Goal: Feedback & Contribution: Submit feedback/report problem

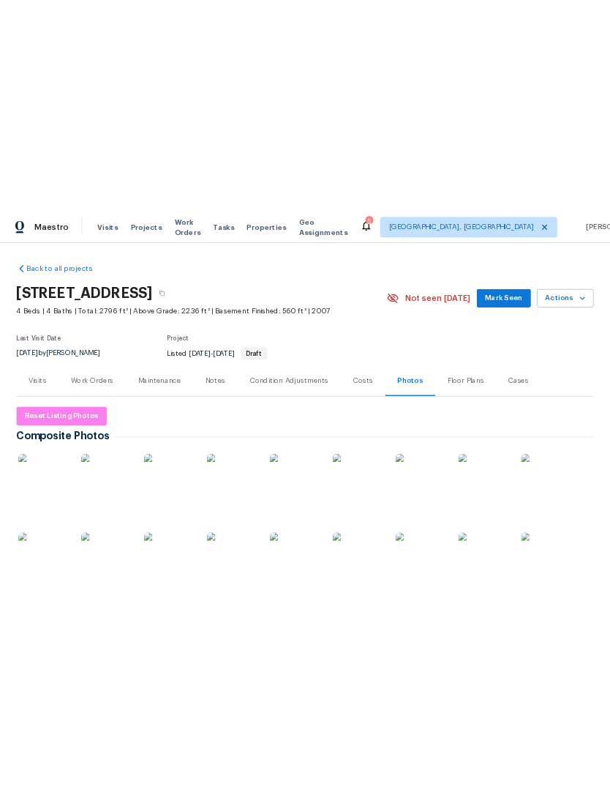
scroll to position [241, 0]
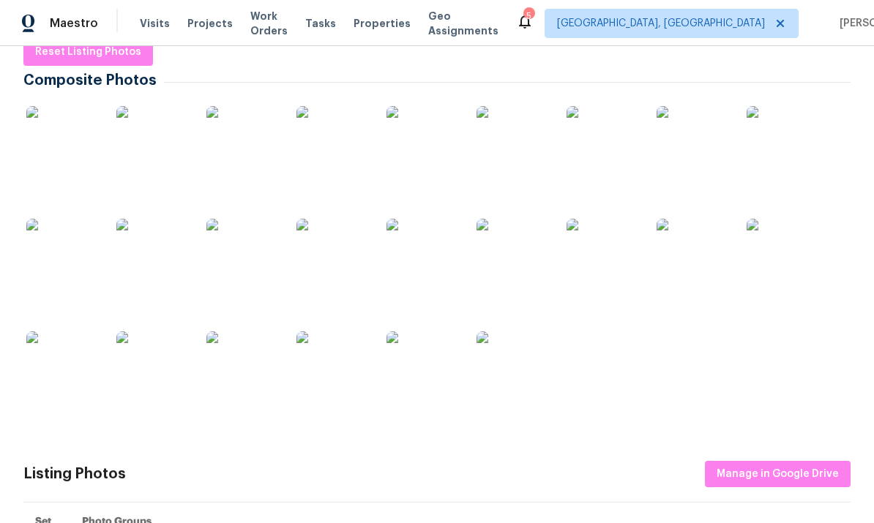
click at [471, 505] on th "Photo Groups" at bounding box center [460, 522] width 780 height 39
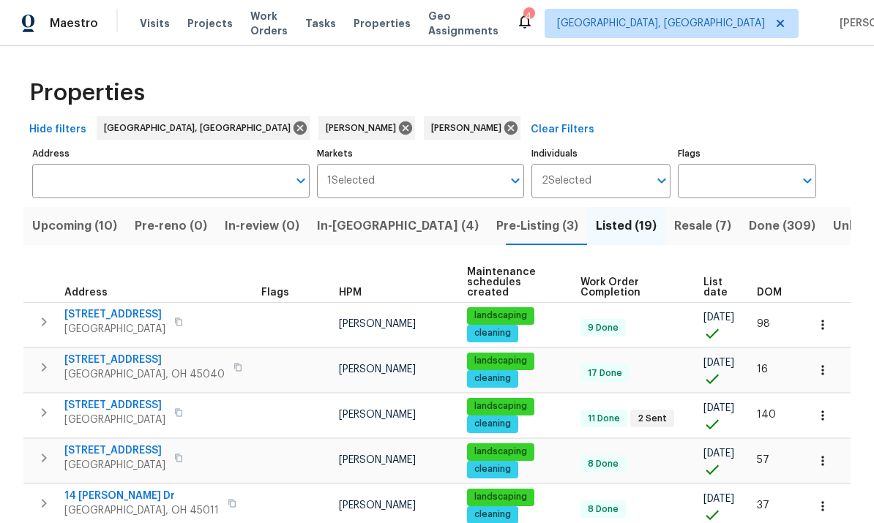
click at [610, 214] on button "Resale (7)" at bounding box center [702, 226] width 75 height 38
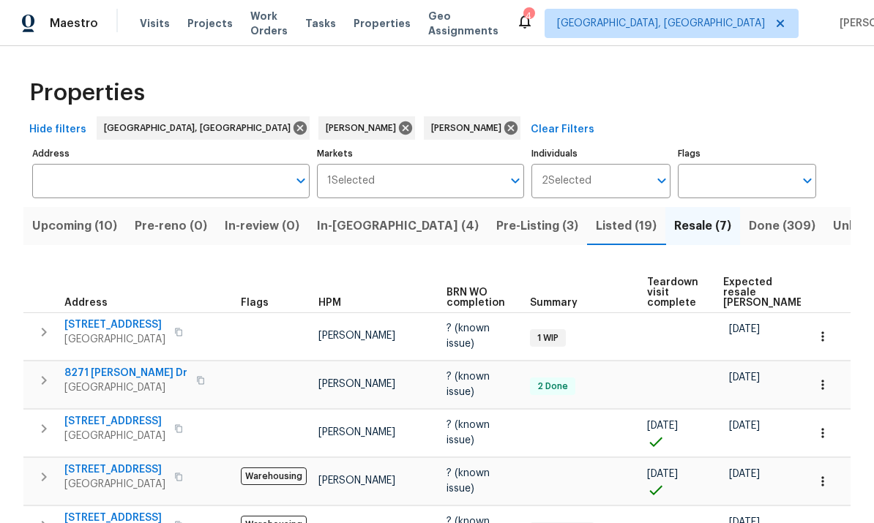
click at [496, 216] on span "Pre-Listing (3)" at bounding box center [537, 226] width 82 height 20
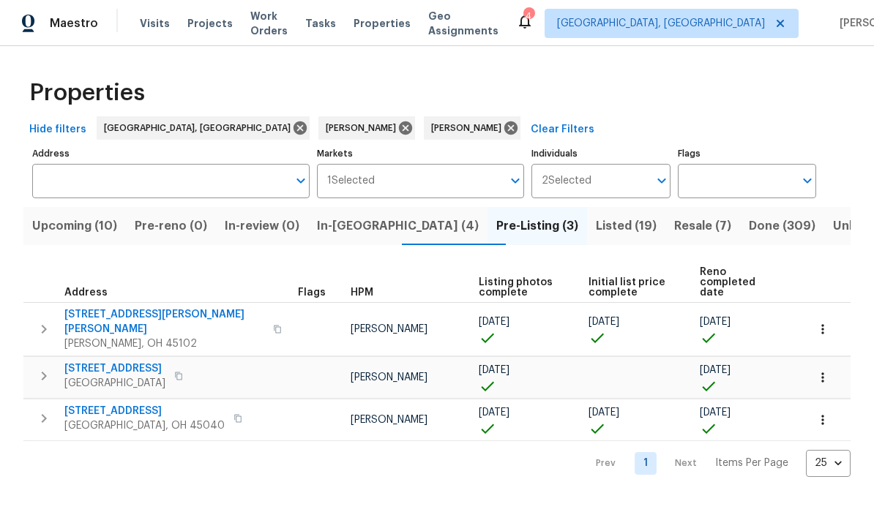
click at [610, 233] on span "Resale (7)" at bounding box center [702, 226] width 57 height 20
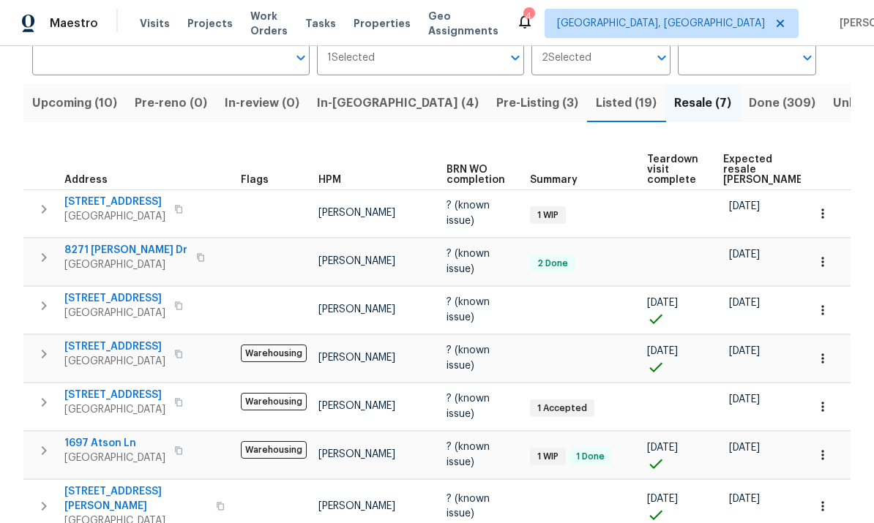
scroll to position [122, 0]
click at [596, 103] on span "Listed (19)" at bounding box center [626, 104] width 61 height 20
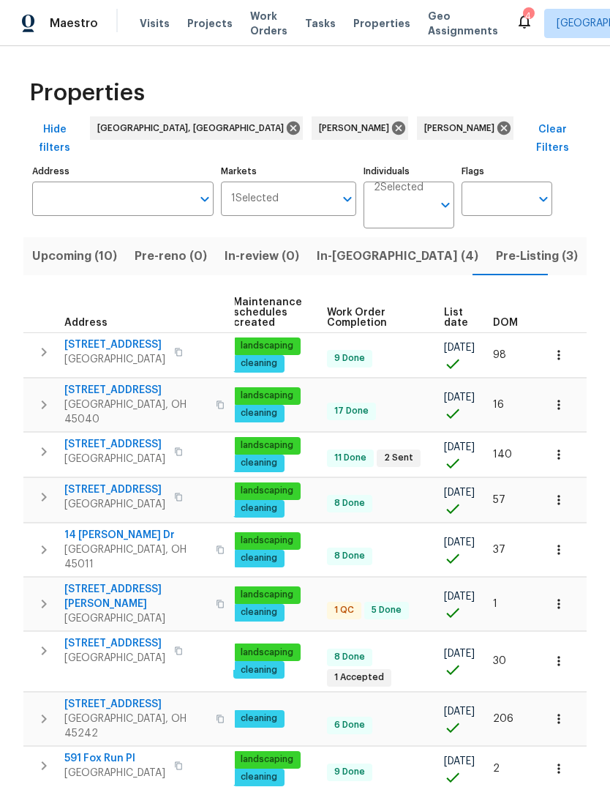
scroll to position [0, 214]
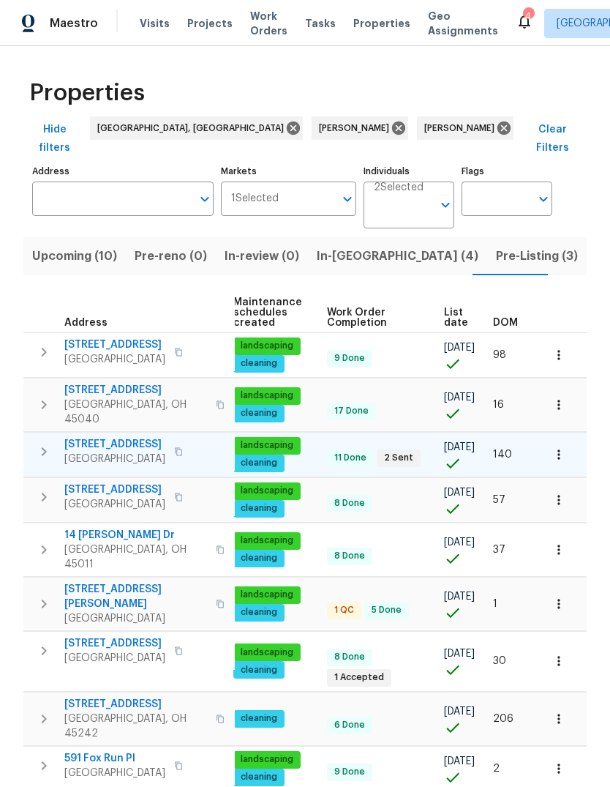
click at [570, 438] on button "button" at bounding box center [559, 454] width 32 height 32
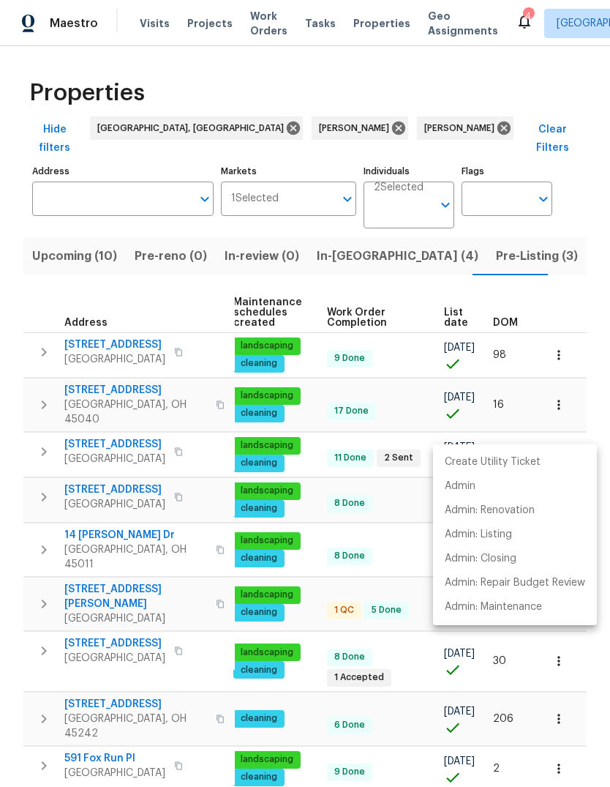
click at [593, 419] on div at bounding box center [305, 393] width 610 height 787
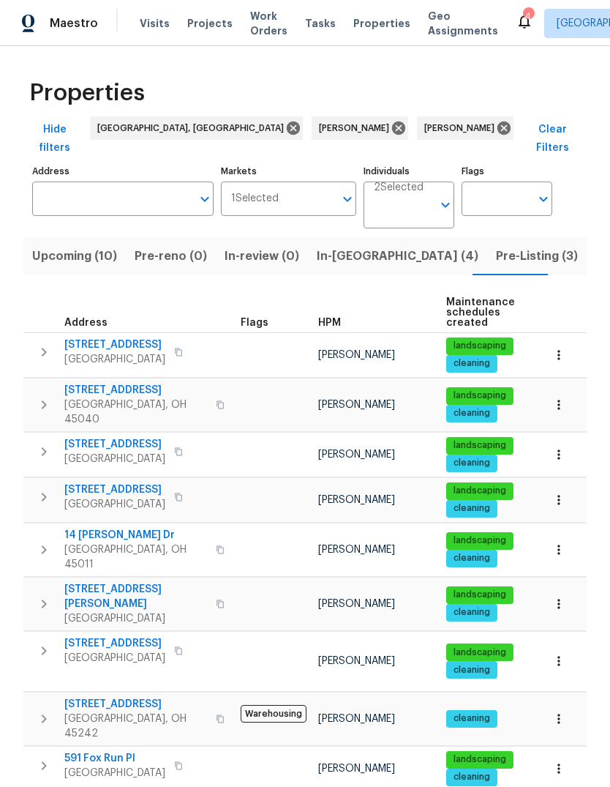
scroll to position [0, 0]
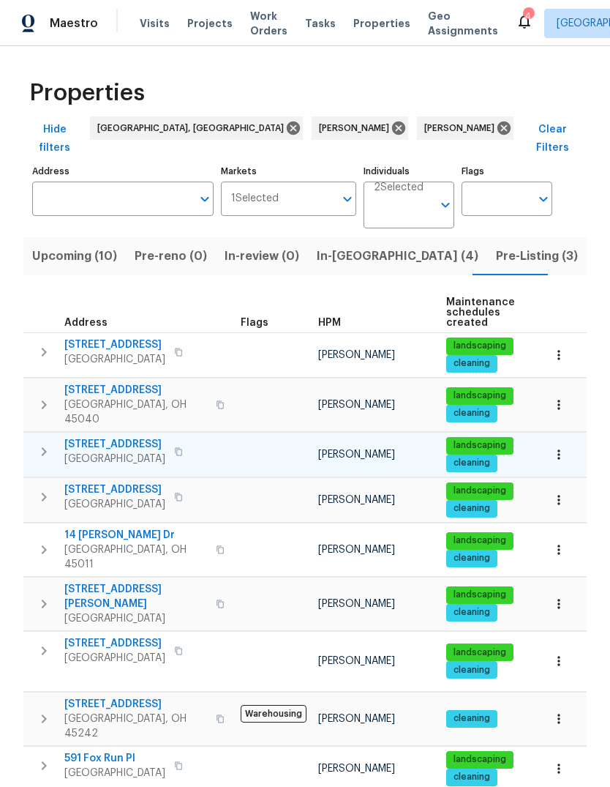
click at [45, 443] on icon "button" at bounding box center [44, 452] width 18 height 18
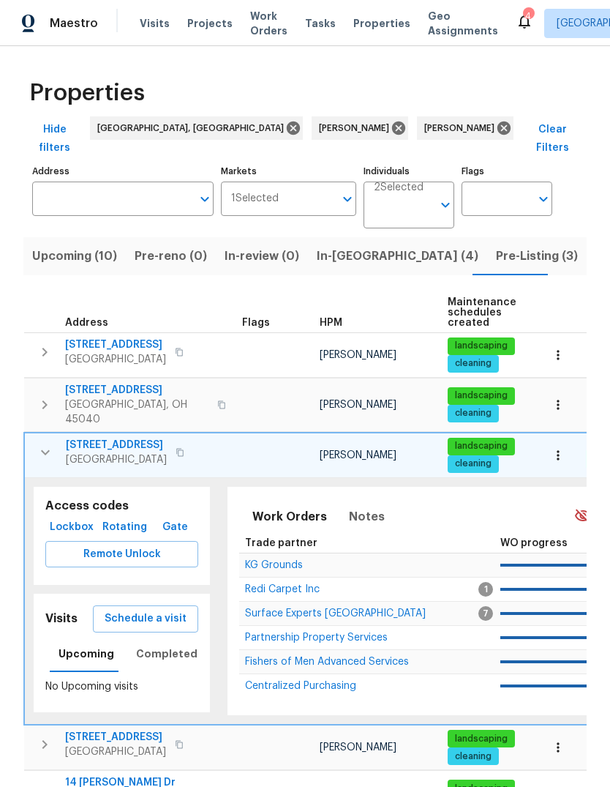
click at [130, 438] on span "7046 Beechmont Ave" at bounding box center [116, 445] width 101 height 15
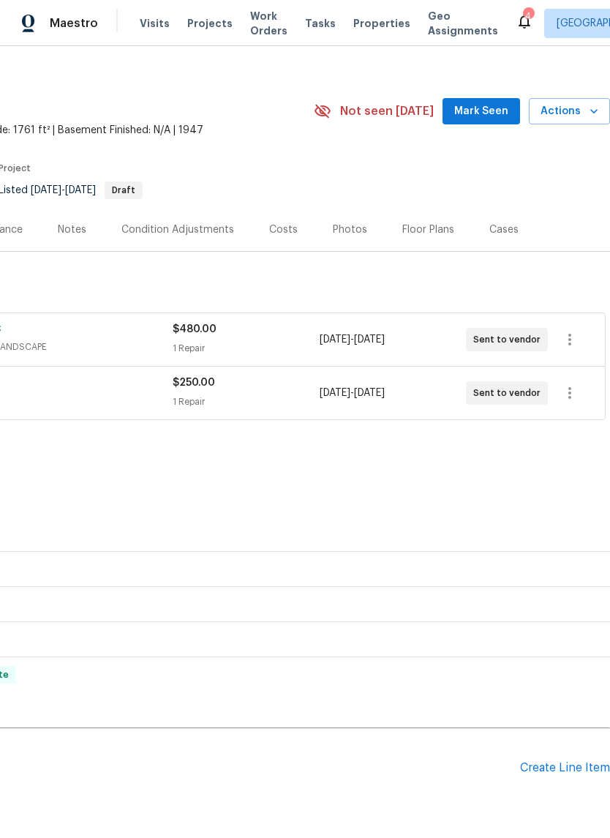
scroll to position [15, 217]
click at [574, 108] on span "Actions" at bounding box center [570, 111] width 58 height 18
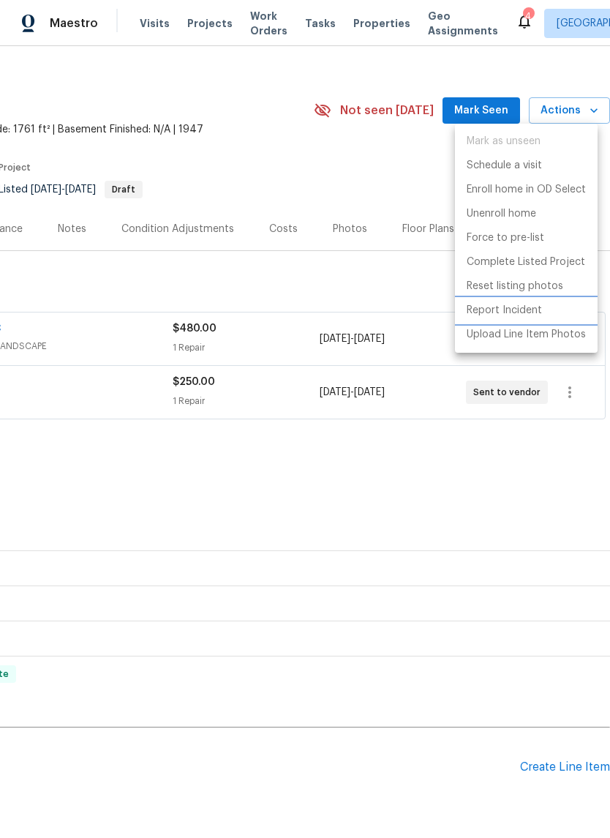
click at [534, 309] on p "Report Incident" at bounding box center [504, 310] width 75 height 15
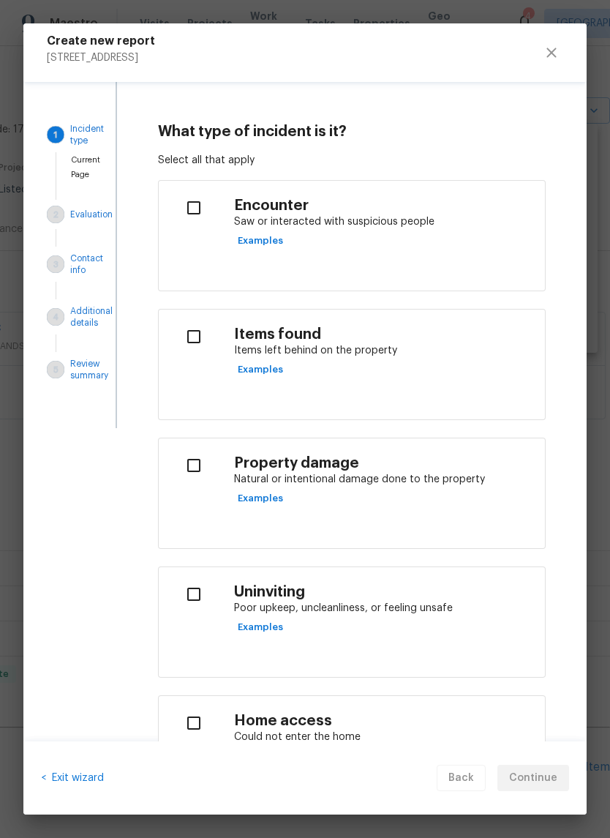
click at [201, 220] on input "checkbox" at bounding box center [194, 207] width 46 height 31
checkbox input "true"
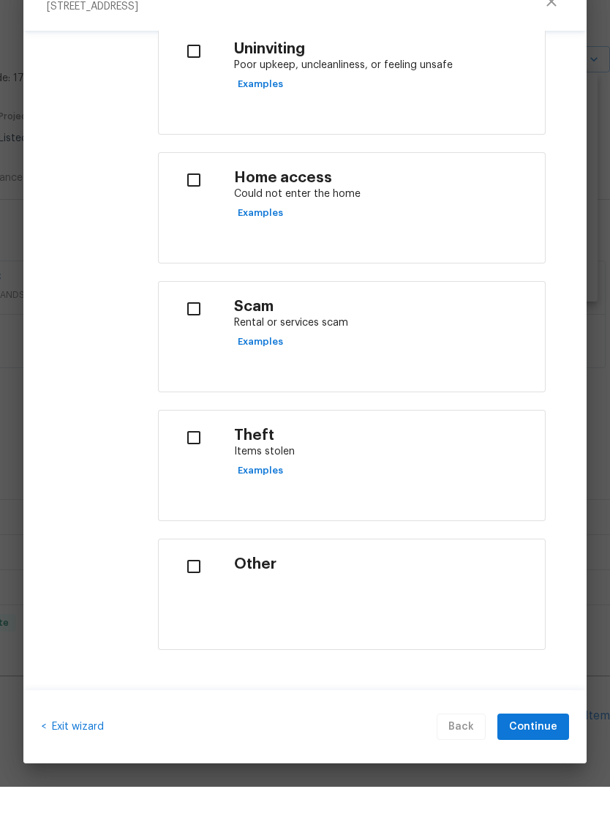
scroll to position [36, 0]
click at [192, 345] on input "checkbox" at bounding box center [194, 360] width 46 height 31
checkbox input "true"
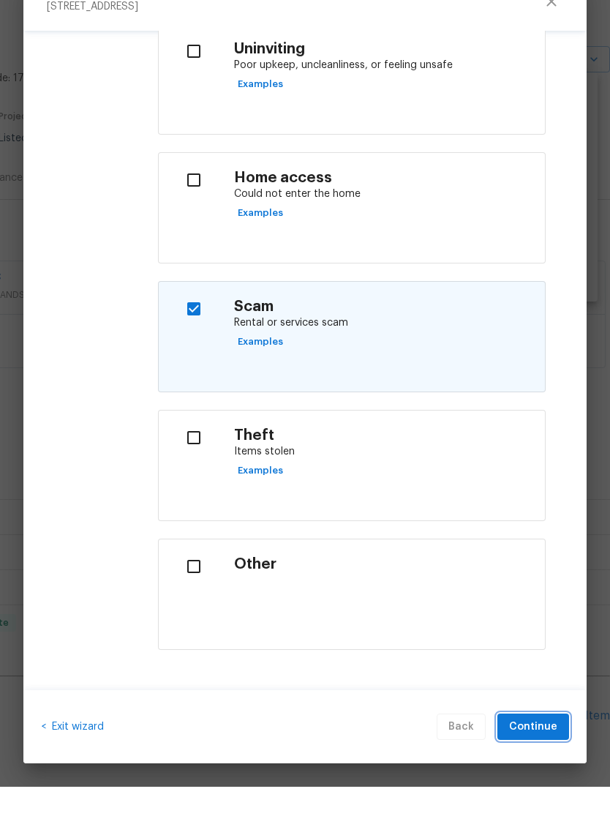
click at [559, 765] on button "Continue" at bounding box center [534, 778] width 72 height 27
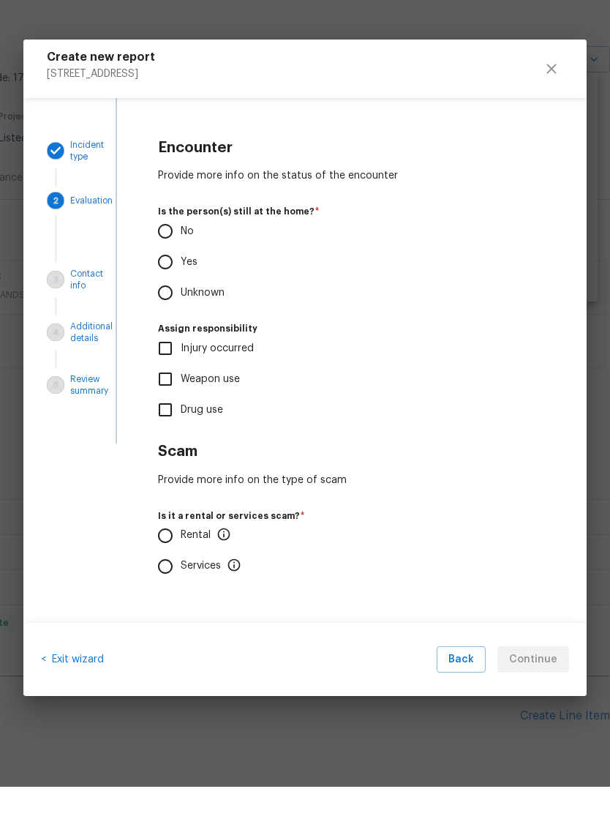
scroll to position [0, 0]
click at [173, 329] on input "Unknown" at bounding box center [165, 344] width 31 height 31
radio input "true"
click at [176, 329] on input "Unknown" at bounding box center [165, 344] width 31 height 31
click at [174, 267] on input "No" at bounding box center [165, 282] width 31 height 31
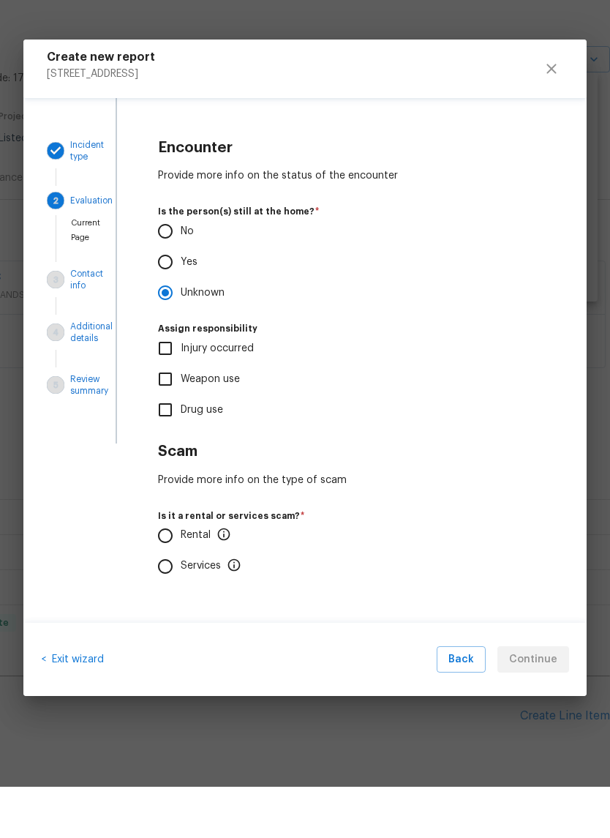
radio input "true"
click at [214, 579] on p "Rental" at bounding box center [206, 586] width 50 height 15
click at [181, 572] on input "Rental" at bounding box center [165, 587] width 31 height 31
radio input "true"
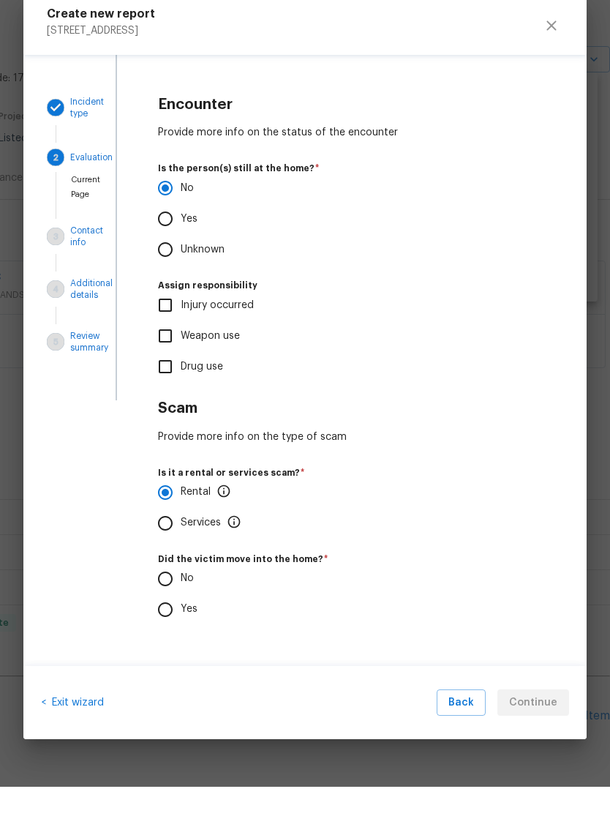
click at [175, 615] on input "No" at bounding box center [165, 630] width 31 height 31
radio input "true"
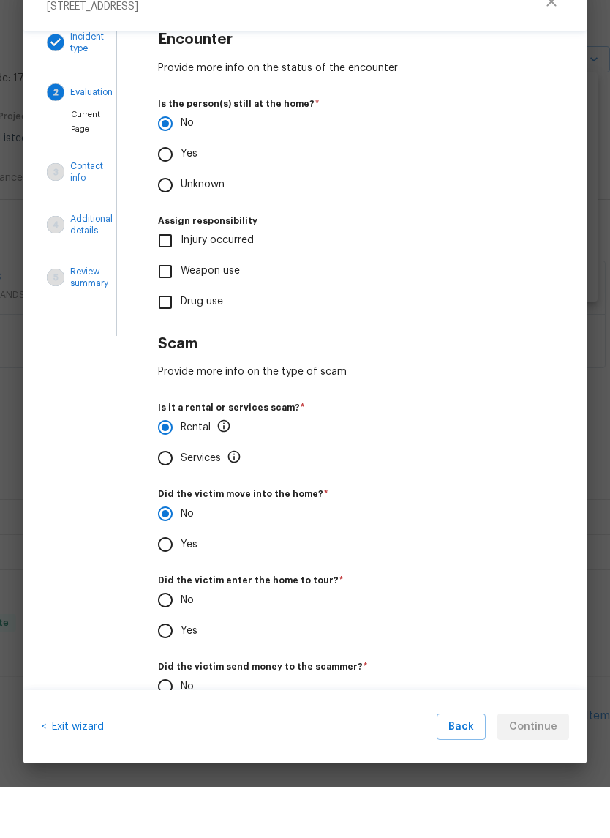
scroll to position [48, 0]
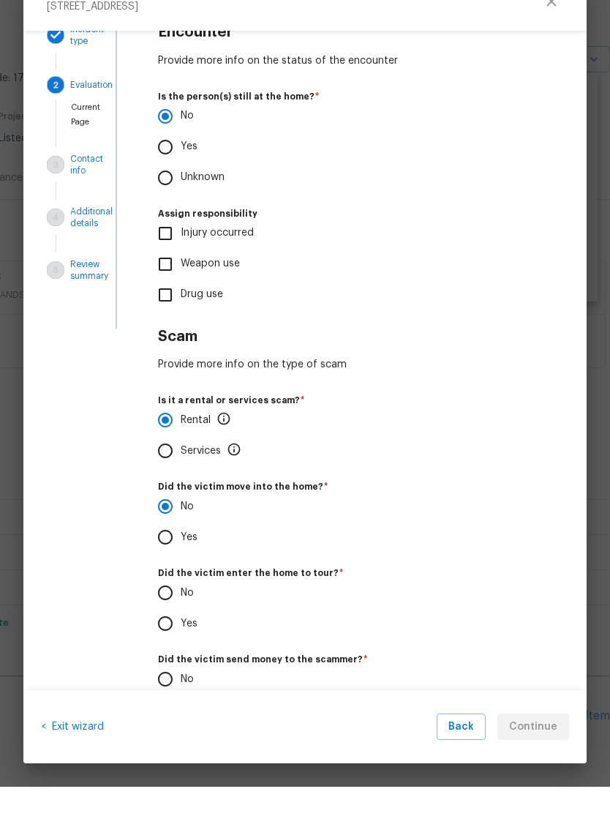
click at [174, 659] on input "Yes" at bounding box center [165, 674] width 31 height 31
radio input "true"
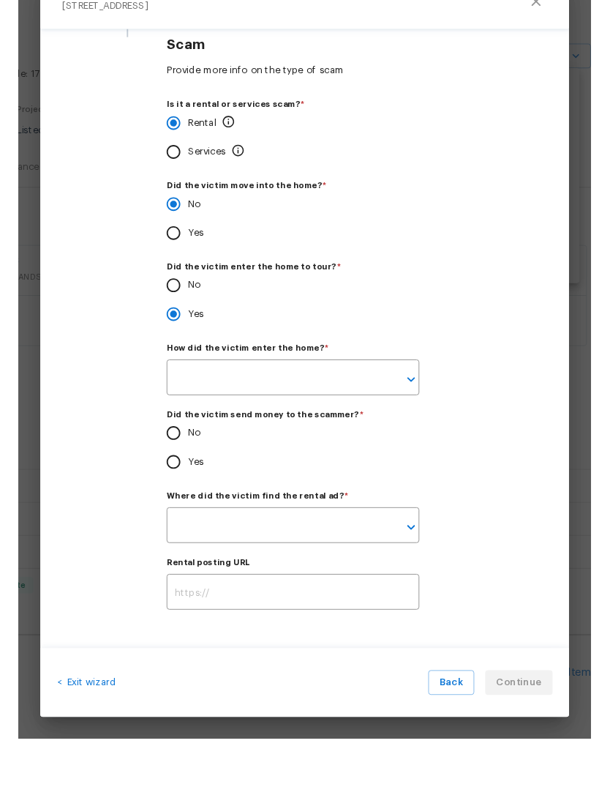
scroll to position [341, 0]
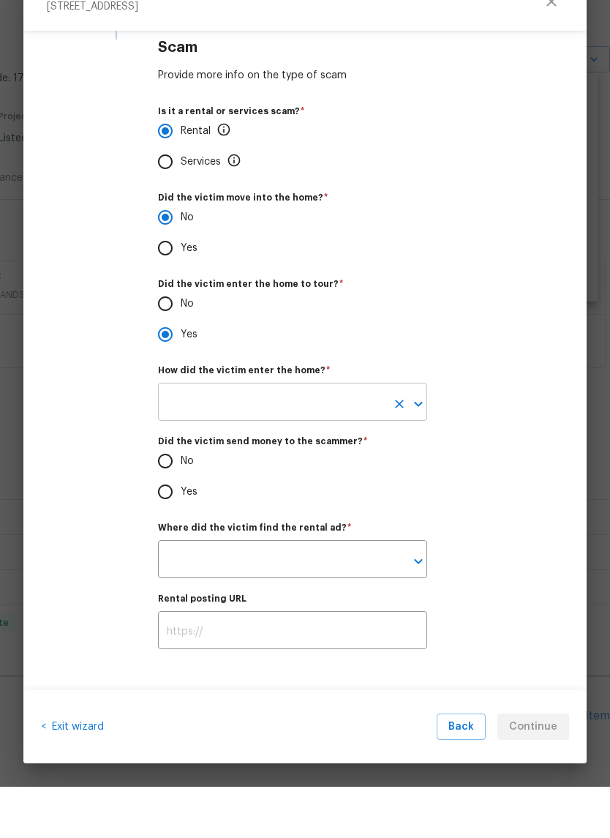
click at [421, 445] on button "Open" at bounding box center [418, 455] width 20 height 20
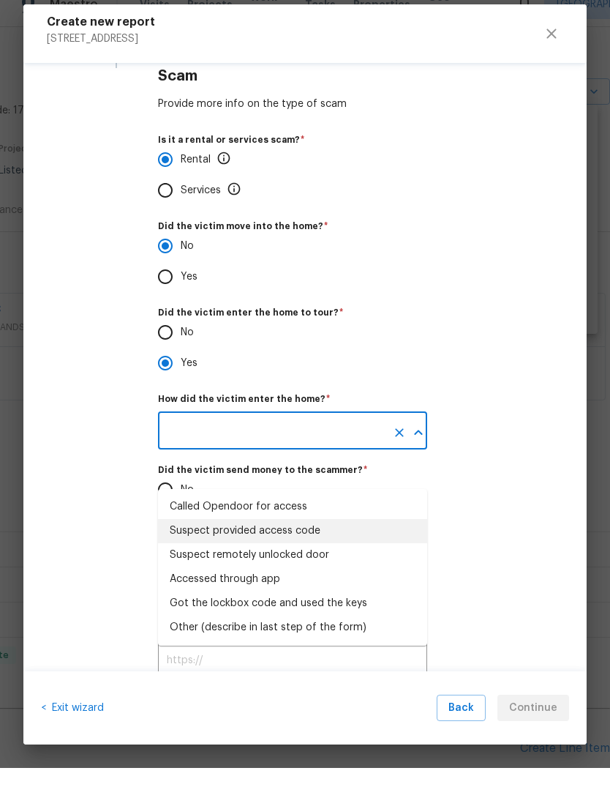
click at [286, 542] on div "Suspect provided access code" at bounding box center [245, 549] width 151 height 15
type input "Suspect provided access code"
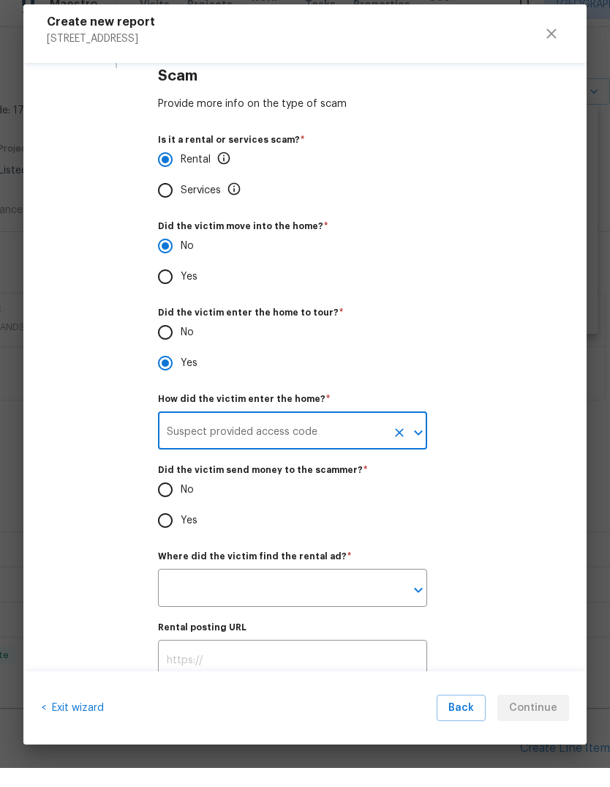
click at [171, 500] on input "No" at bounding box center [165, 508] width 31 height 31
radio input "true"
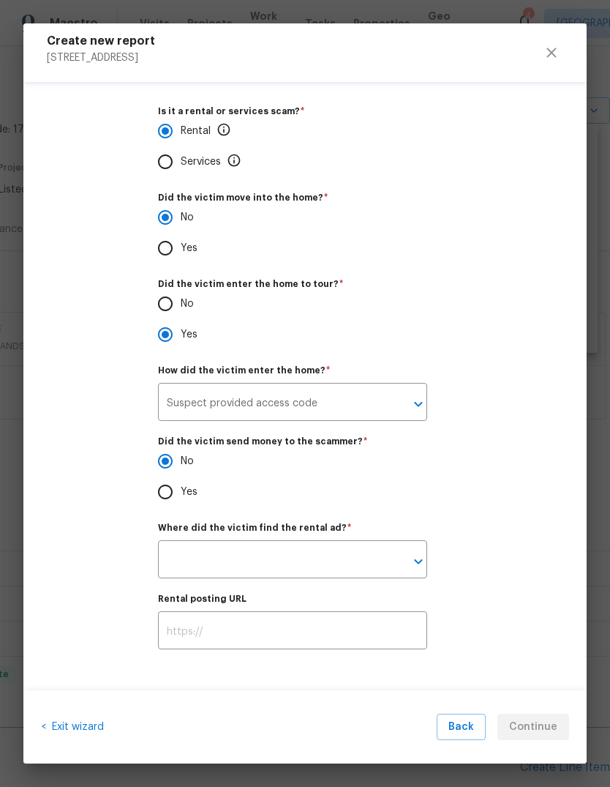
scroll to position [392, 0]
click at [384, 555] on input "text" at bounding box center [272, 561] width 228 height 34
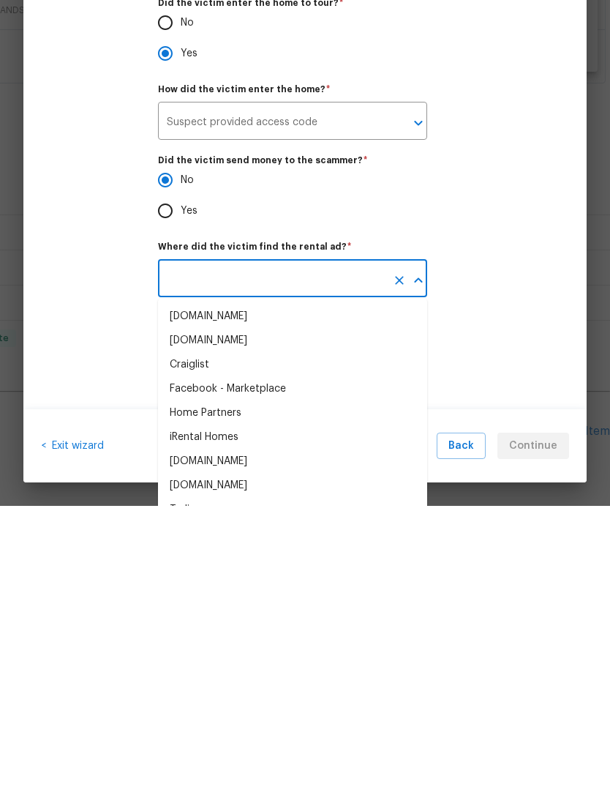
click at [231, 730] on li "Realtor.com" at bounding box center [292, 742] width 269 height 24
type input "Realtor.com"
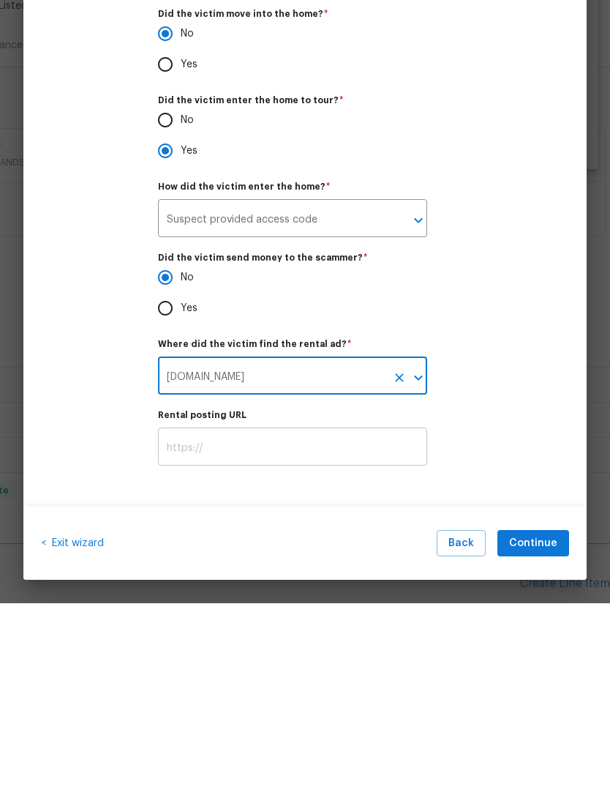
click at [298, 615] on input "text" at bounding box center [292, 632] width 269 height 34
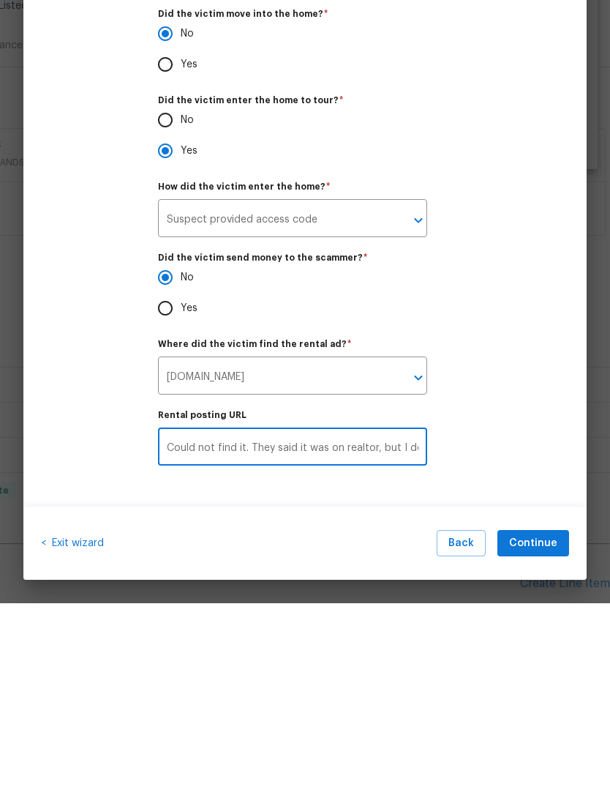
type input "Could not find it. They said it was on realtor, but I don’t see that."
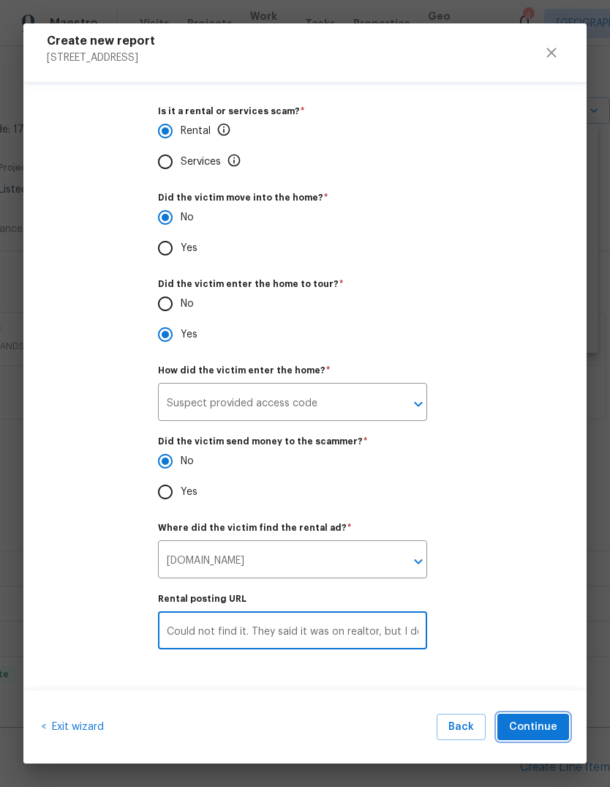
click at [533, 719] on span "Continue" at bounding box center [533, 727] width 48 height 18
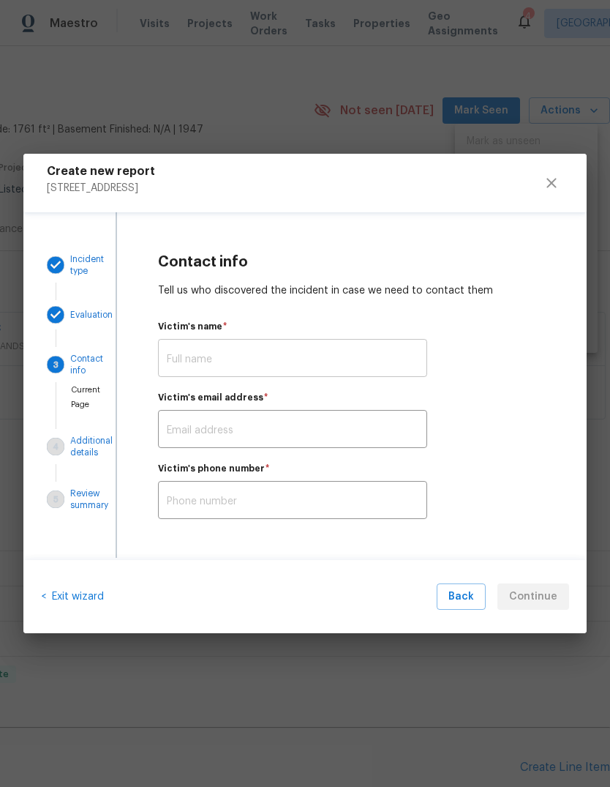
click at [342, 350] on input "text" at bounding box center [292, 359] width 269 height 34
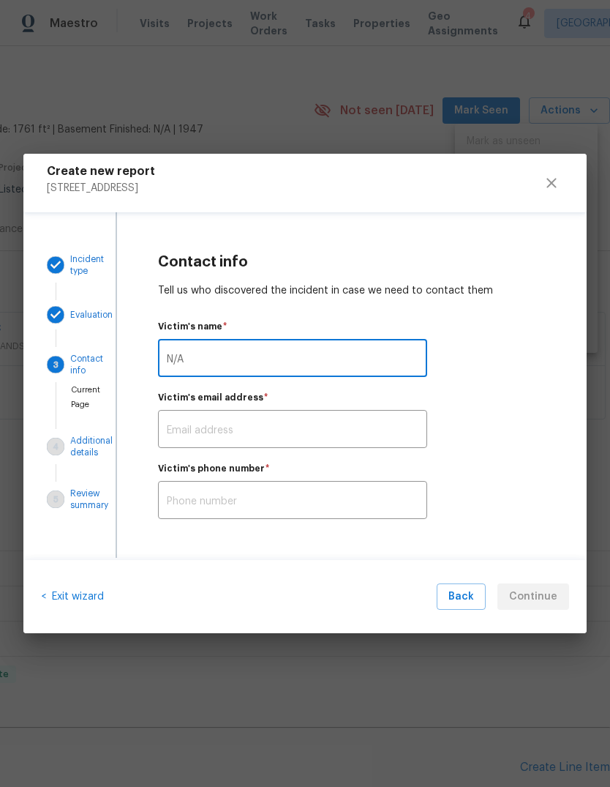
click at [351, 351] on input "N/A" at bounding box center [292, 359] width 269 height 34
click at [350, 350] on input "N/A" at bounding box center [292, 359] width 269 height 34
click at [353, 356] on input "N/A" at bounding box center [292, 359] width 269 height 34
type input "N/A"
click at [311, 434] on input "text" at bounding box center [292, 430] width 269 height 34
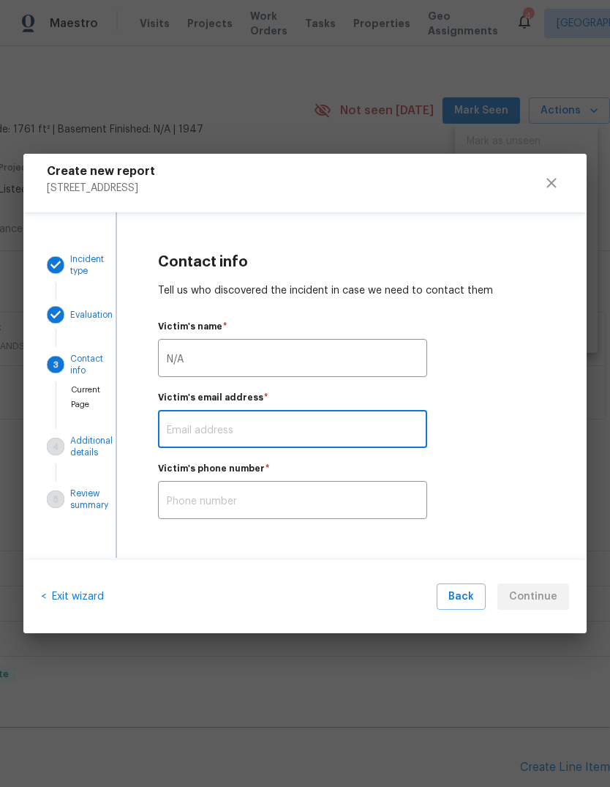
click at [294, 428] on input "text" at bounding box center [292, 430] width 269 height 34
click at [231, 433] on input "text" at bounding box center [292, 430] width 269 height 34
paste input "N/A"
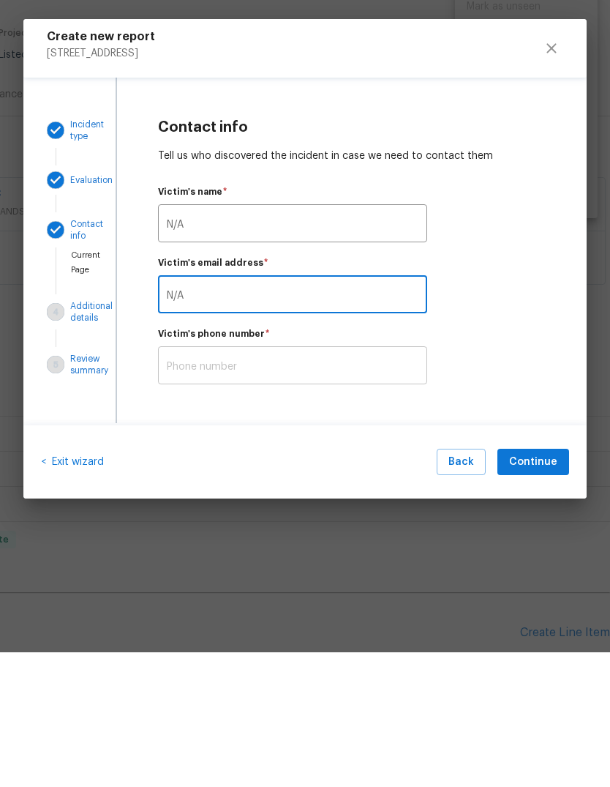
type input "N/A"
click at [319, 484] on input "text" at bounding box center [292, 501] width 269 height 34
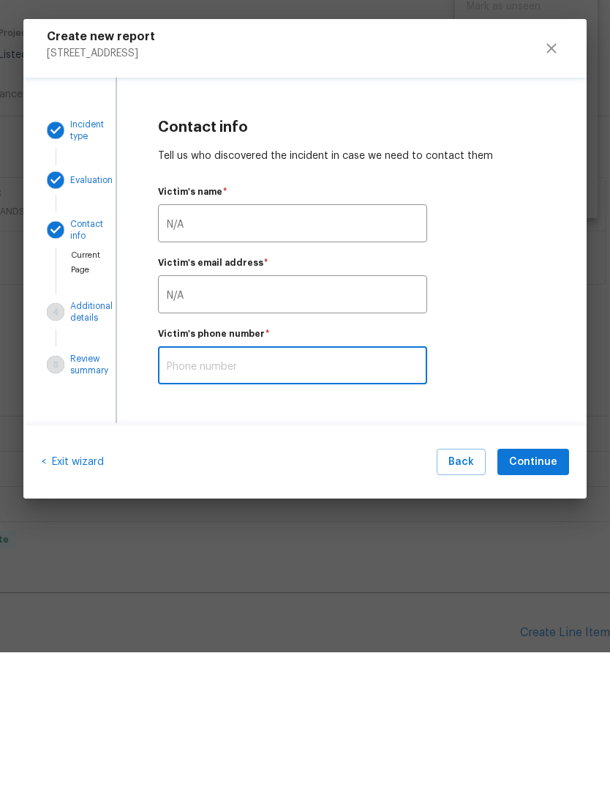
click at [315, 484] on input "text" at bounding box center [292, 501] width 269 height 34
paste input "N/A"
type input "N/A"
click at [534, 588] on span "Continue" at bounding box center [533, 597] width 48 height 18
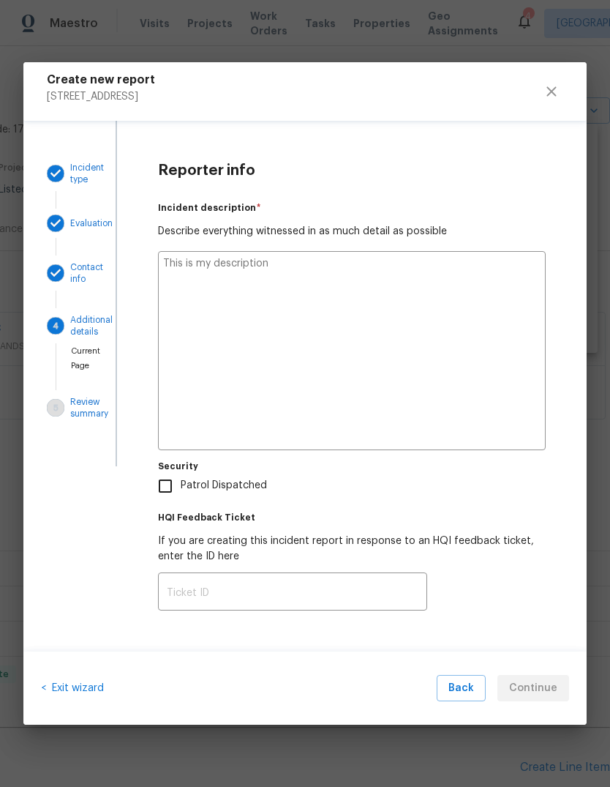
click at [387, 311] on textarea at bounding box center [352, 350] width 388 height 199
type textarea "L"
type textarea "x"
type textarea "Land"
type textarea "x"
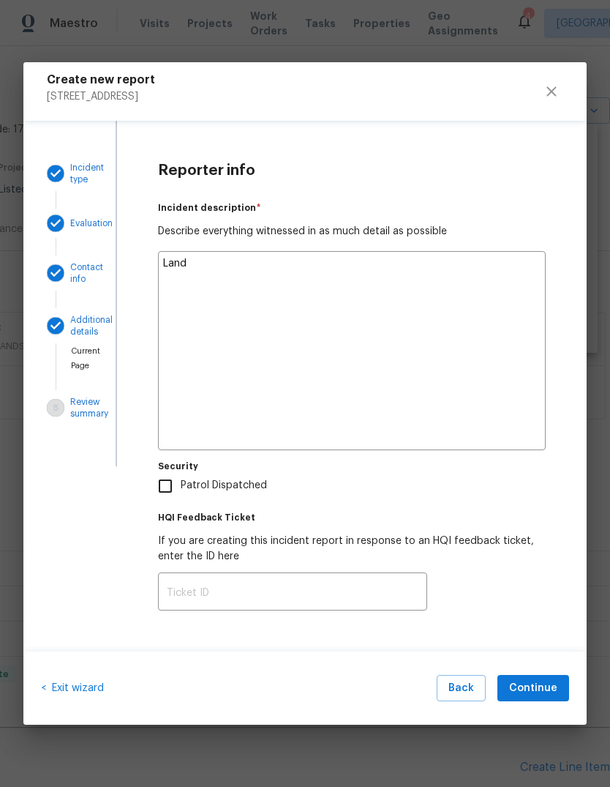
type textarea "Landscaping"
type textarea "x"
type textarea "Landscaping vendor called"
type textarea "x"
type textarea "Landscaping vendor called me"
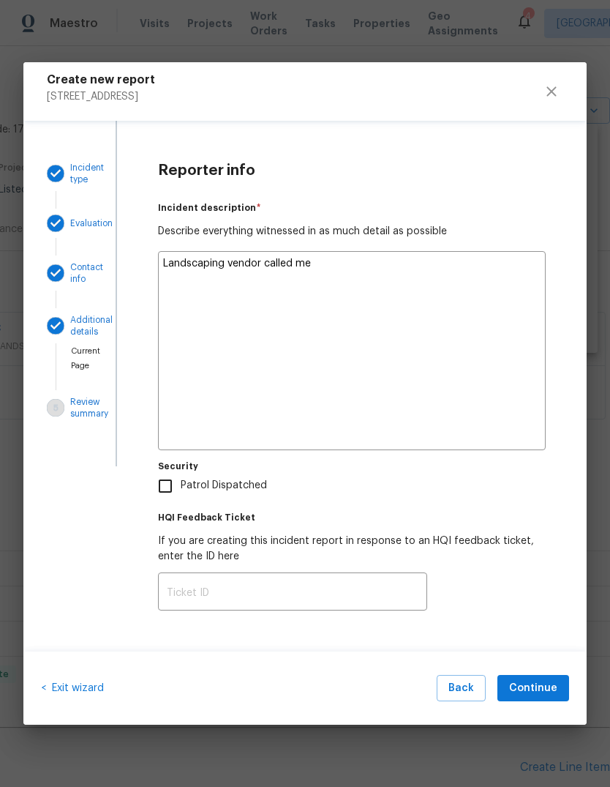
type textarea "x"
type textarea "Landscaping vendor called me and"
type textarea "x"
type textarea "Landscaping vendor called me and said"
type textarea "x"
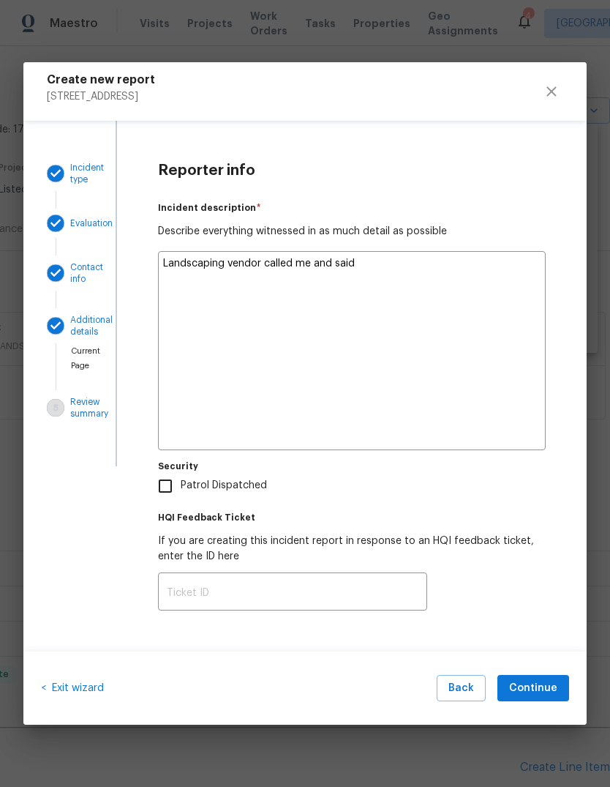
type textarea "Landscaping vendor called me and said that people"
type textarea "x"
type textarea "Landscaping vendor called me and said that people were to"
type textarea "x"
type textarea "Landscaping vendor called me and said that people were touring"
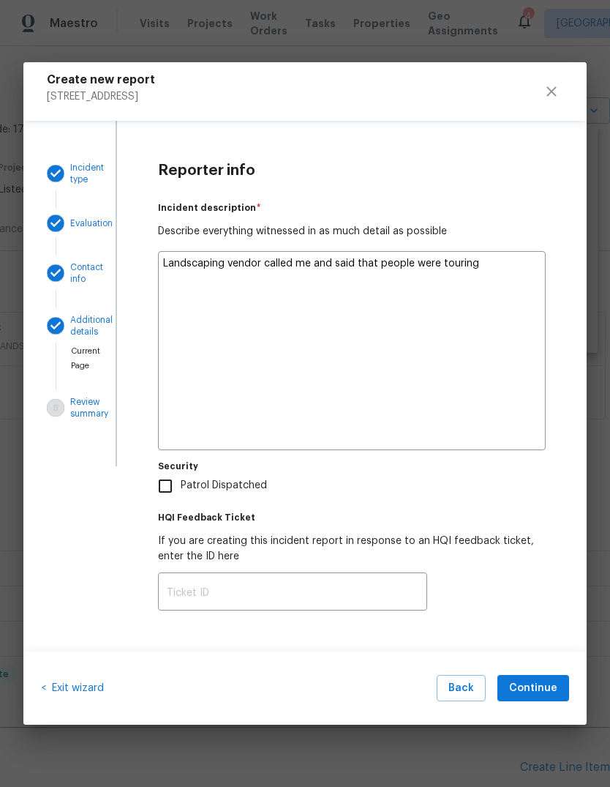
type textarea "x"
type textarea "Landscaping vendor called me and said that people were touring the home"
type textarea "x"
type textarea "Landscaping vendor called me and said that people were touring the home and we"
type textarea "x"
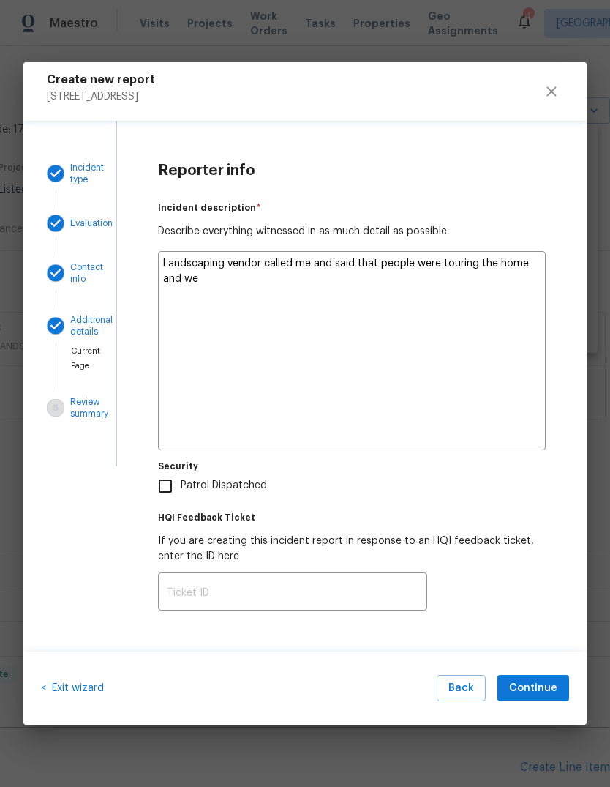
type textarea "Landscaping vendor called me and said that people were touring the home and we …"
type textarea "x"
type textarea "Landscaping vendor called me and said that people were touring the home and we …"
type textarea "x"
type textarea "Landscaping vendor called me and said that people were touring the home and we …"
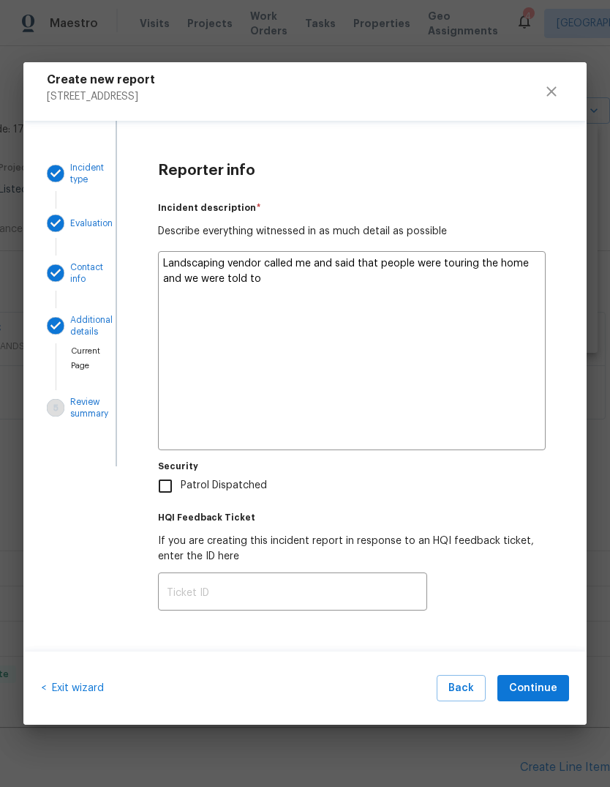
type textarea "x"
type textarea "Landscaping vendor called me and said that people were touring the home and we …"
type textarea "x"
type textarea "Landscaping vendor called me and said that people were touring the home and we …"
type textarea "x"
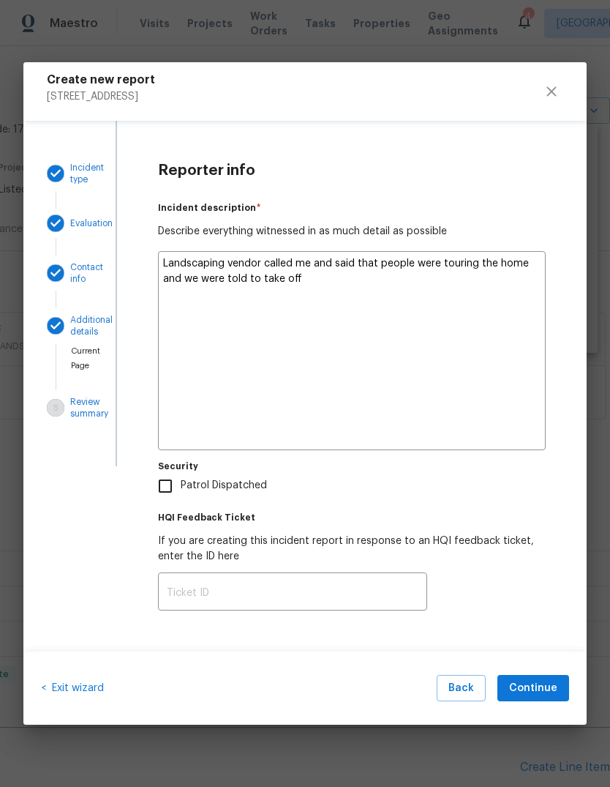
type textarea "Landscaping vendor called me and said that people were touring the home and we …"
type textarea "x"
type textarea "Landscaping vendor called me and said that people were touring the home and we …"
type textarea "x"
type textarea "Landscaping vendor called me and said that people were touring the home and we …"
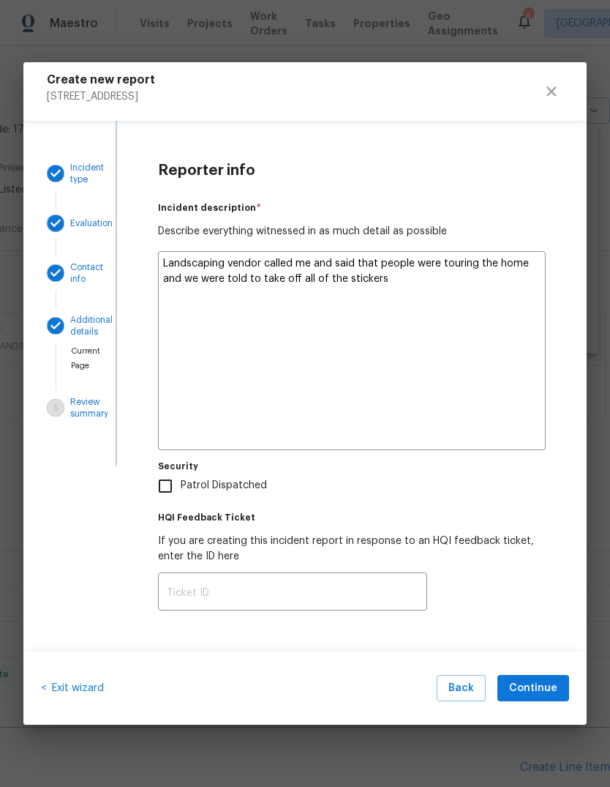
type textarea "x"
type textarea "Landscaping vendor called me and said that people were touring the home and we …"
type textarea "x"
type textarea "Landscaping vendor called me and said that people were touring the home and we …"
type textarea "x"
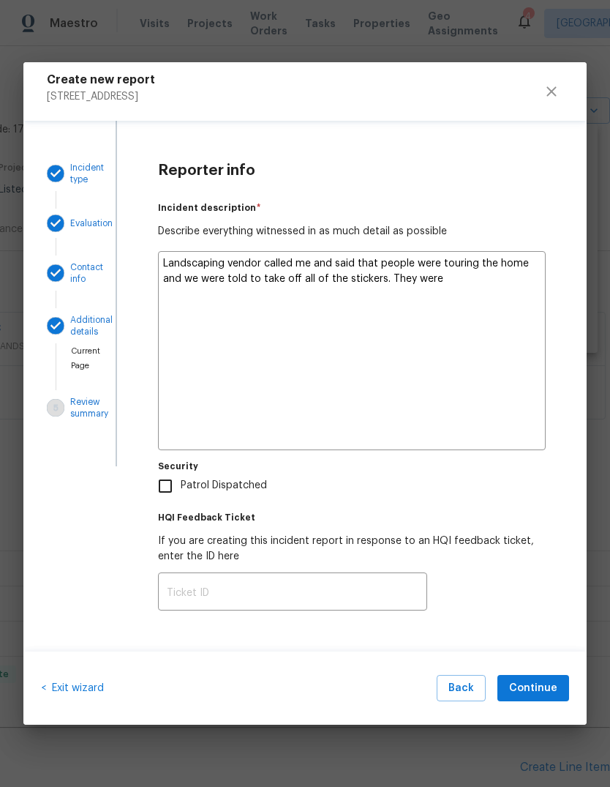
type textarea "Landscaping vendor called me and said that people were touring the home and we …"
type textarea "x"
type textarea "Landscaping vendor called me and said that people were touring the home and we …"
type textarea "x"
type textarea "Landscaping vendor called me and said that people were touring the home and we …"
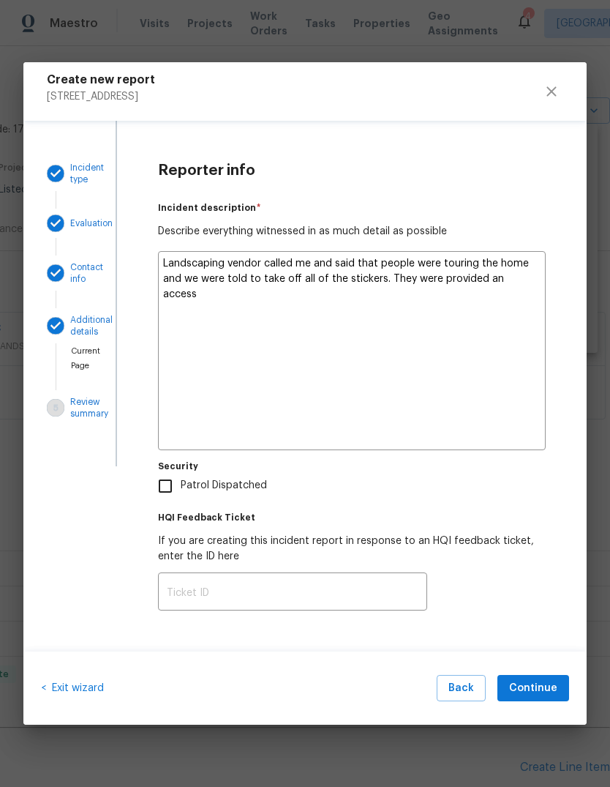
type textarea "x"
type textarea "Landscaping vendor called me and said that people were touring the home and we …"
type textarea "x"
type textarea "Landscaping vendor called me and said that people were touring the home and we …"
type textarea "x"
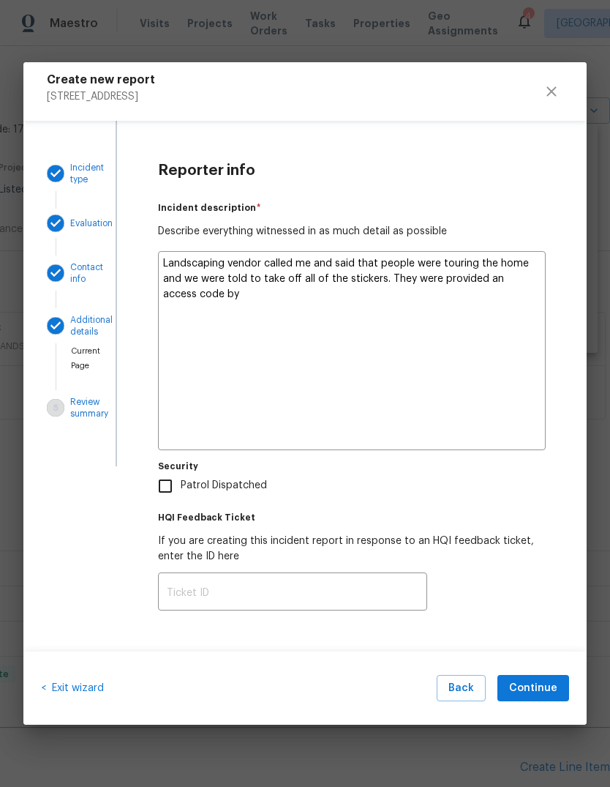
type textarea "Landscaping vendor called me and said that people were touring the home and we …"
type textarea "x"
type textarea "Landscaping vendor called me and said that people were touring the home and we …"
type textarea "x"
type textarea "Landscaping vendor called me and said that people were touring the home and we …"
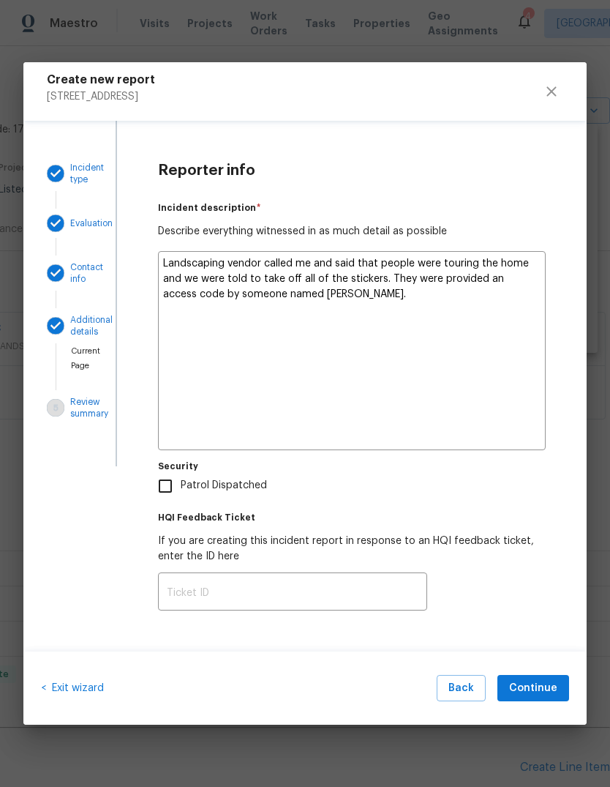
type textarea "x"
type textarea "Landscaping vendor called me and said that people were touring the home and we …"
type textarea "x"
type textarea "Landscaping vendor called me and said that people were touring the home and we …"
type textarea "x"
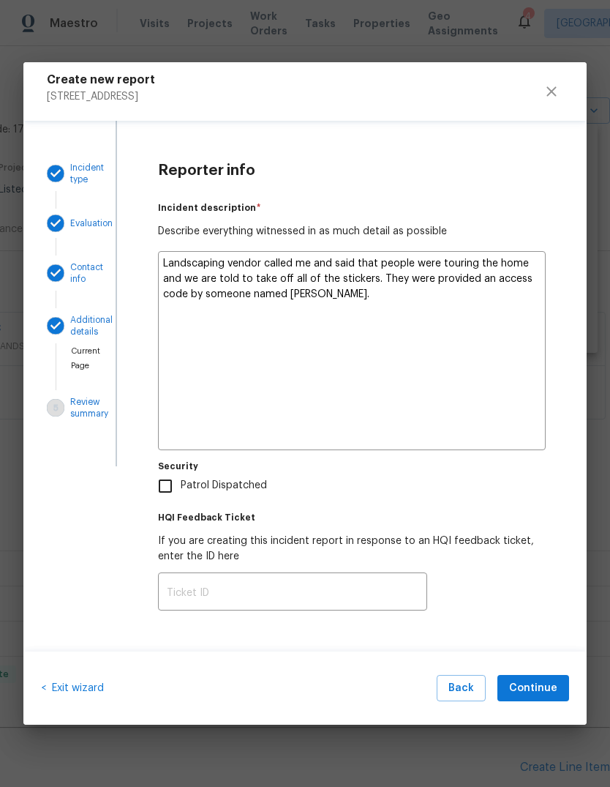
type textarea "Landscaping vendor called me and said that people were touring the home and we …"
type textarea "x"
type textarea "Landscaping vendor called me and said that people were touring the home and we …"
type textarea "x"
click at [247, 277] on textarea "Landscaping vendor called me and said that people were touring the home and we …" at bounding box center [352, 350] width 388 height 199
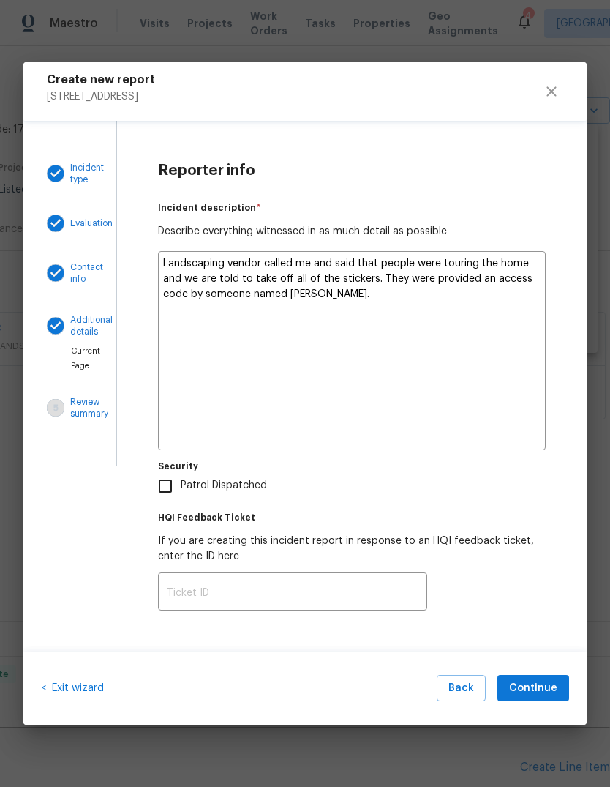
click at [213, 285] on textarea "Landscaping vendor called me and said that people were touring the home and we …" at bounding box center [352, 350] width 388 height 199
click at [201, 282] on textarea "Landscaping vendor called me and said that people were touring the home and we …" at bounding box center [352, 350] width 388 height 199
type textarea "Landscaping vendor called me and said that people were touring the home and we …"
type textarea "x"
click at [201, 274] on textarea "Landscaping vendor called me and said that people were touring the home and we …" at bounding box center [352, 350] width 388 height 199
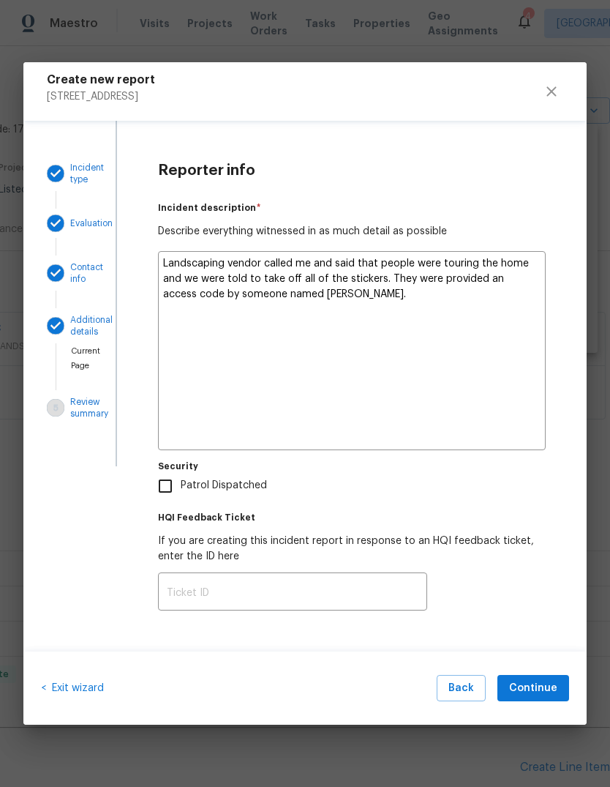
type textarea "Landscaping vendor called me and said that people were touring the home and wew…"
type textarea "x"
type textarea "Landscaping vendor called me and said that people were touring the home and wwe…"
type textarea "x"
type textarea "Landscaping vendor called me and said that people were touring the home and wer…"
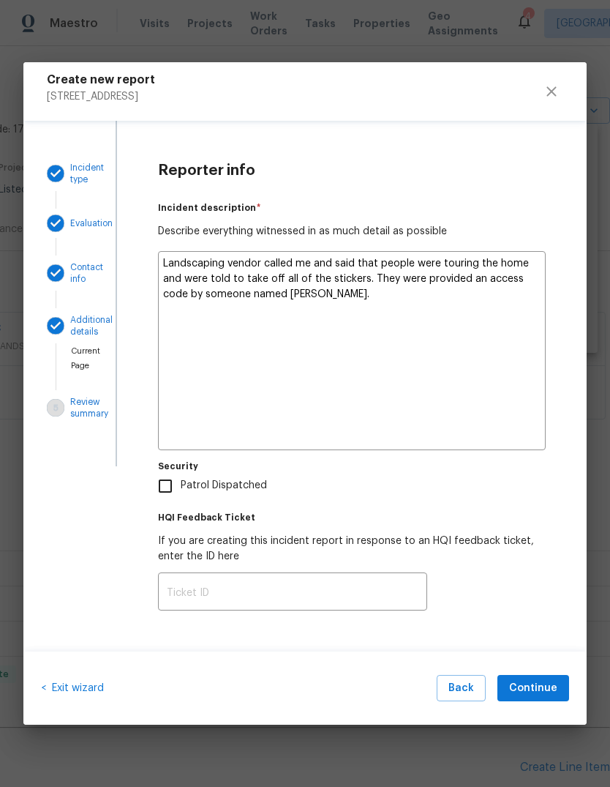
type textarea "x"
click at [411, 318] on textarea "Landscaping vendor called me and said that people were touring the home and wer…" at bounding box center [352, 350] width 388 height 199
type textarea "Landscaping vendor called me and said that people were touring the home and wer…"
type textarea "x"
type textarea "Landscaping vendor called me and said that people were touring the home and wer…"
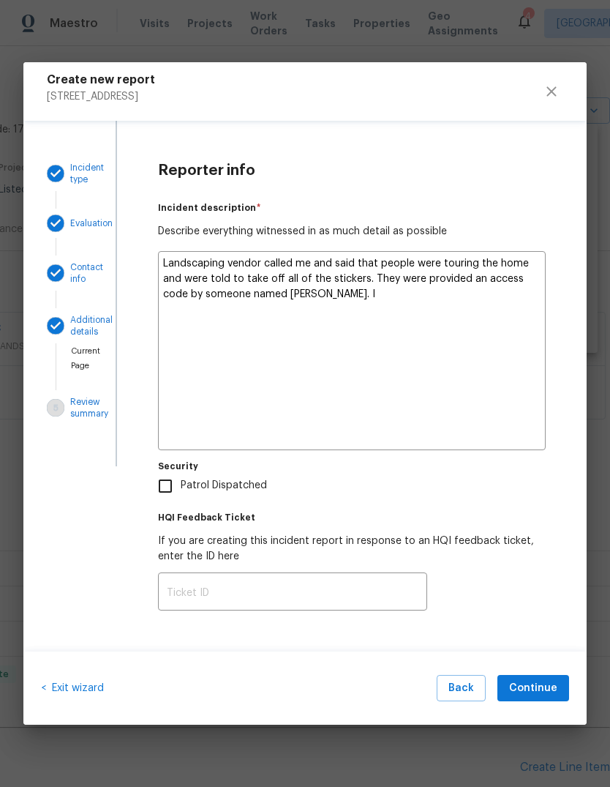
type textarea "x"
type textarea "Landscaping vendor called me and said that people were touring the home and wer…"
type textarea "x"
type textarea "Landscaping vendor called me and said that people were touring the home and wer…"
type textarea "x"
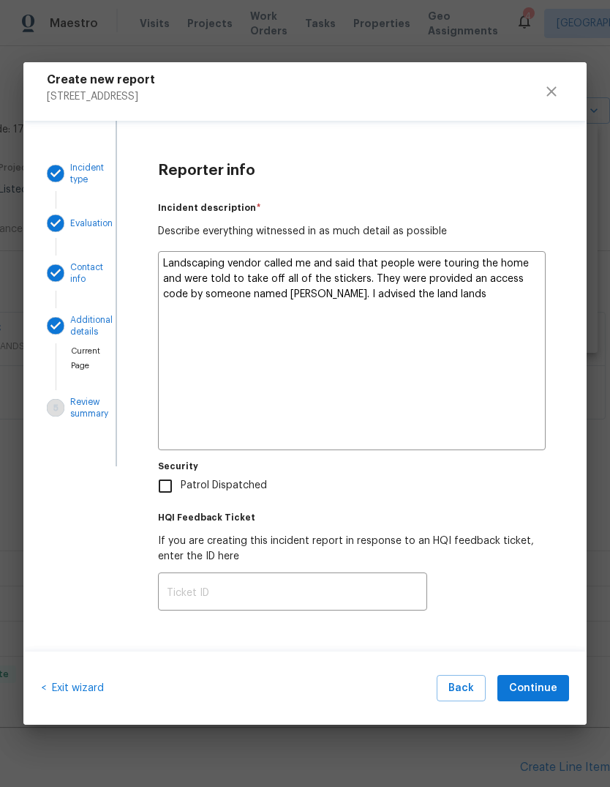
type textarea "Landscaping vendor called me and said that people were touring the home and wer…"
type textarea "x"
type textarea "Landscaping vendor called me and said that people were touring the home and wer…"
type textarea "x"
type textarea "Landscaping vendor called me and said that people were touring the home and wer…"
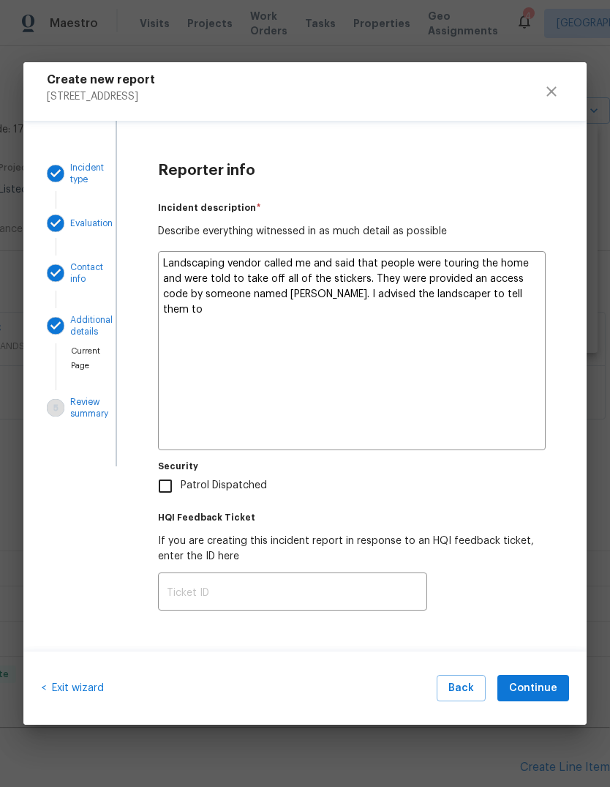
type textarea "x"
type textarea "Landscaping vendor called me and said that people were touring the home and wer…"
type textarea "x"
type textarea "Landscaping vendor called me and said that people were touring the home and wer…"
type textarea "x"
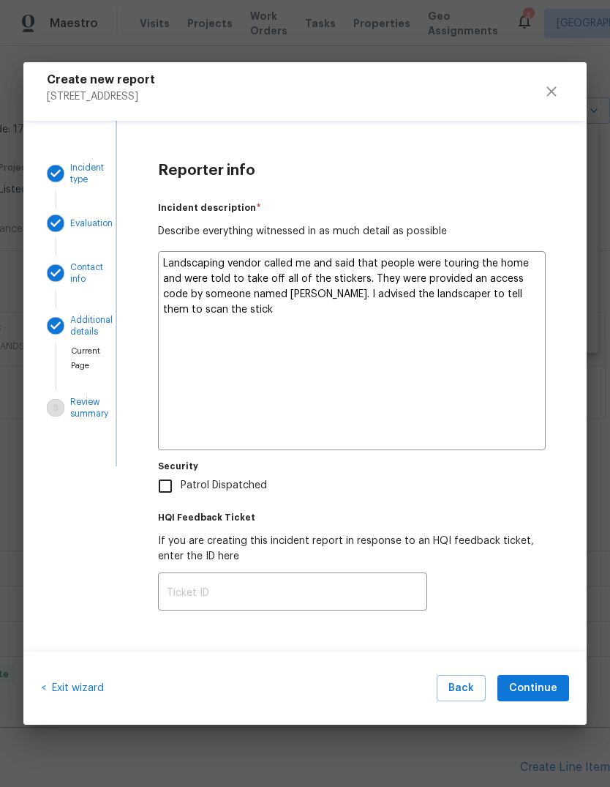
type textarea "Landscaping vendor called me and said that people were touring the home and wer…"
type textarea "x"
type textarea "Landscaping vendor called me and said that people were touring the home and wer…"
type textarea "x"
type textarea "Landscaping vendor called me and said that people were touring the home and wer…"
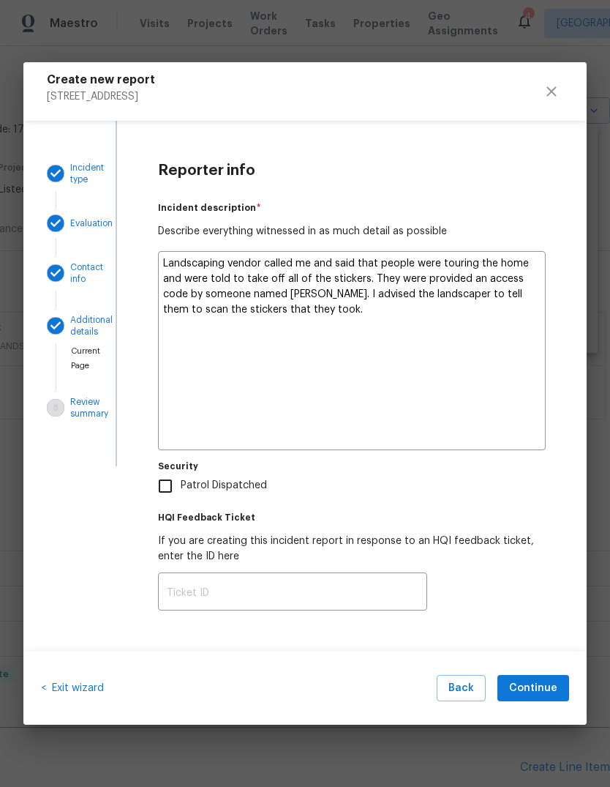
type textarea "x"
type textarea "Landscaping vendor called me and said that people were touring the home and wer…"
type textarea "x"
type textarea "Landscaping vendor called me and said that people were touring the home and wer…"
type textarea "x"
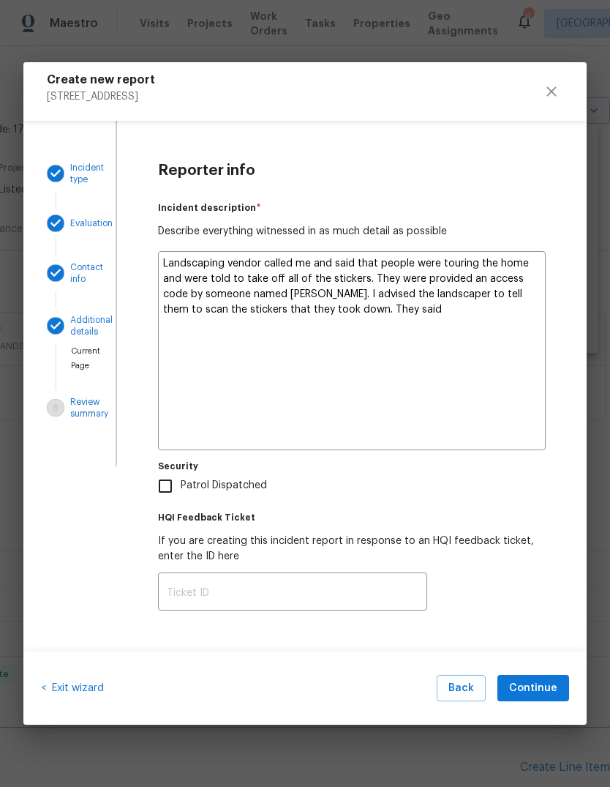
type textarea "Landscaping vendor called me and said that people were touring the home and wer…"
type textarea "x"
type textarea "Landscaping vendor called me and said that people were touring the home and wer…"
type textarea "x"
type textarea "Landscaping vendor called me and said that people were touring the home and wer…"
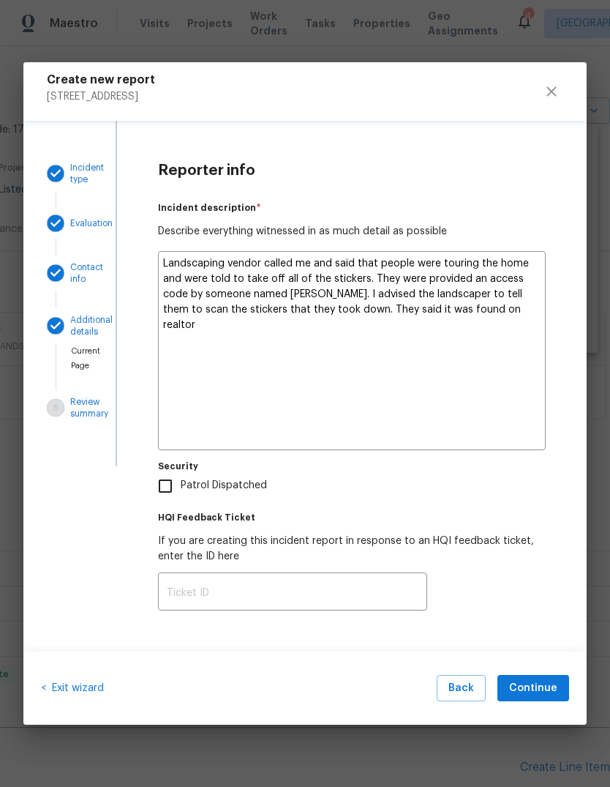
type textarea "x"
type textarea "Landscaping vendor called me and said that people were touring the home and wer…"
type textarea "x"
type textarea "Landscaping vendor called me and said that people were touring the home and wer…"
type textarea "x"
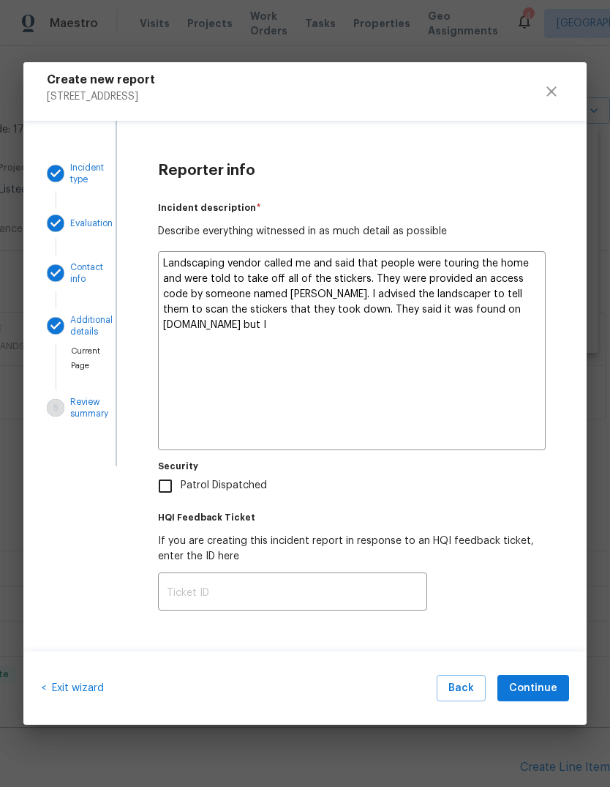
type textarea "Landscaping vendor called me and said that people were touring the home and wer…"
type textarea "x"
type textarea "Landscaping vendor called me and said that people were touring the home and wer…"
type textarea "x"
type textarea "Landscaping vendor called me and said that people were touring the home and wer…"
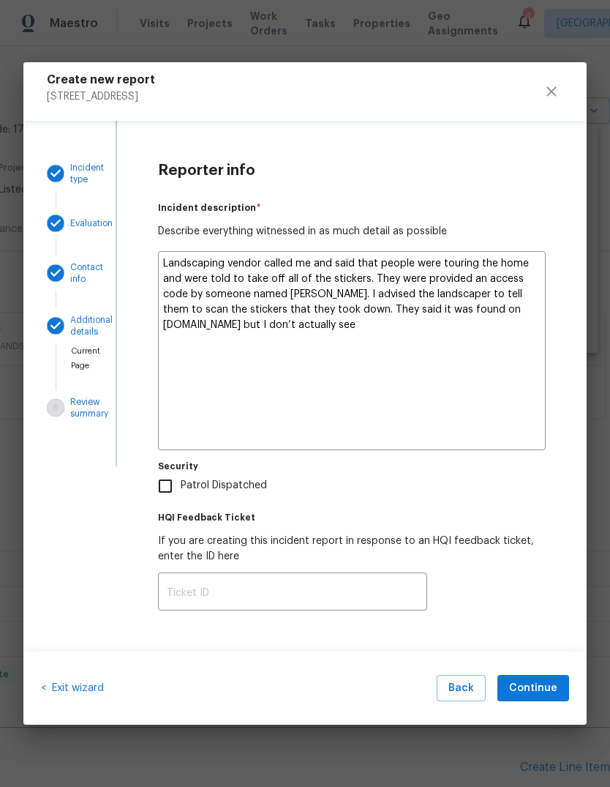
type textarea "x"
type textarea "Landscaping vendor called me and said that people were touring the home and wer…"
type textarea "x"
type textarea "Landscaping vendor called me and said that people were touring the home and wer…"
type textarea "x"
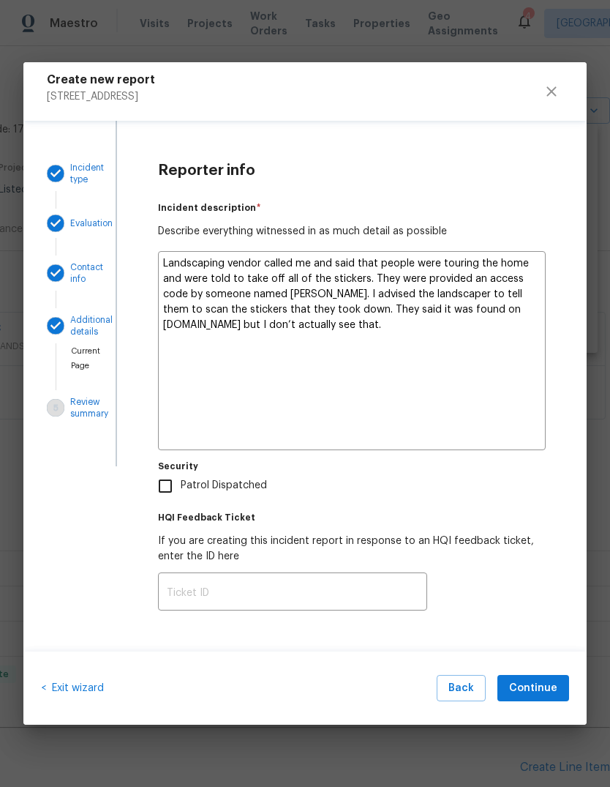
type textarea "Landscaping vendor called me and said that people were touring the home and wer…"
type textarea "x"
type textarea "Landscaping vendor called me and said that people were touring the home and wer…"
type textarea "x"
type textarea "Landscaping vendor called me and said that people were touring the home and wer…"
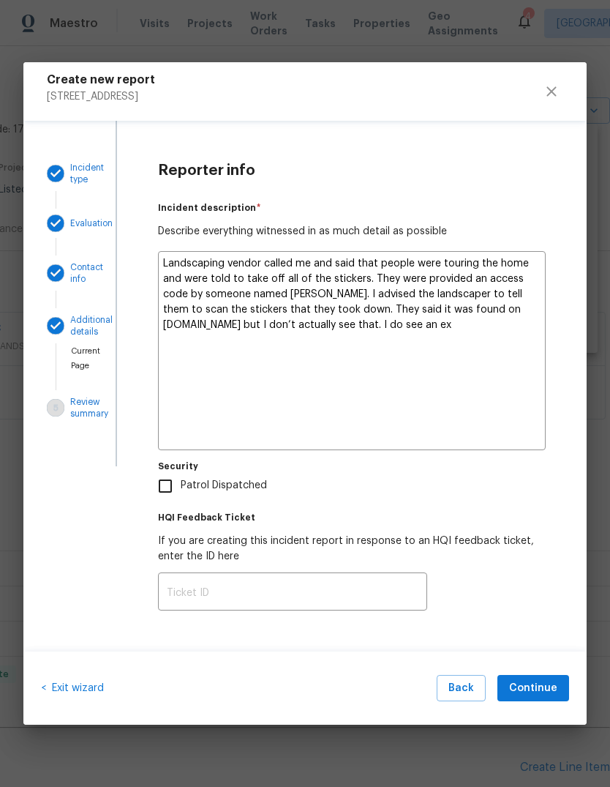
type textarea "x"
type textarea "Landscaping vendor called me and said that people were touring the home and wer…"
type textarea "x"
type textarea "Landscaping vendor called me and said that people were touring the home and wer…"
type textarea "x"
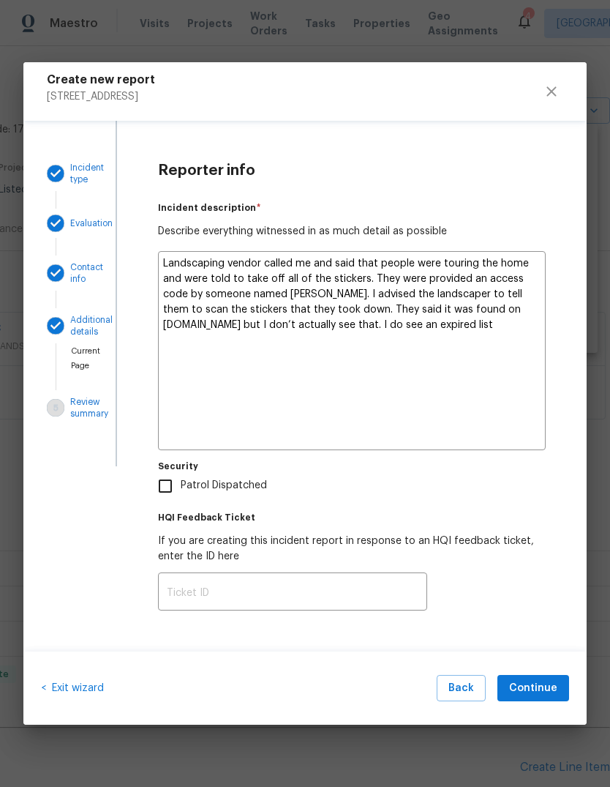
type textarea "Landscaping vendor called me and said that people were touring the home and wer…"
type textarea "x"
type textarea "Landscaping vendor called me and said that people were touring the home and wer…"
type textarea "x"
type textarea "Landscaping vendor called me and said that people were touring the home and wer…"
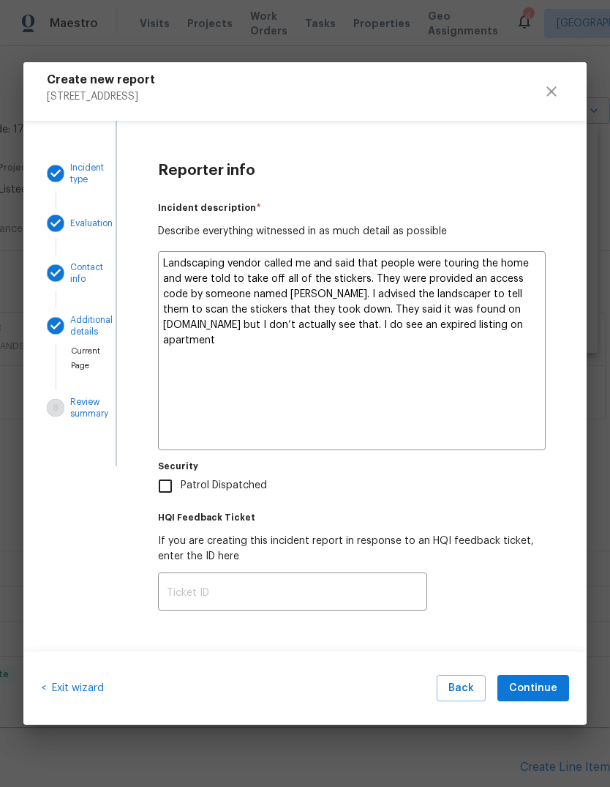
type textarea "x"
type textarea "Landscaping vendor called me and said that people were touring the home and wer…"
type textarea "x"
type textarea "Landscaping vendor called me and said that people were touring the home and wer…"
type textarea "x"
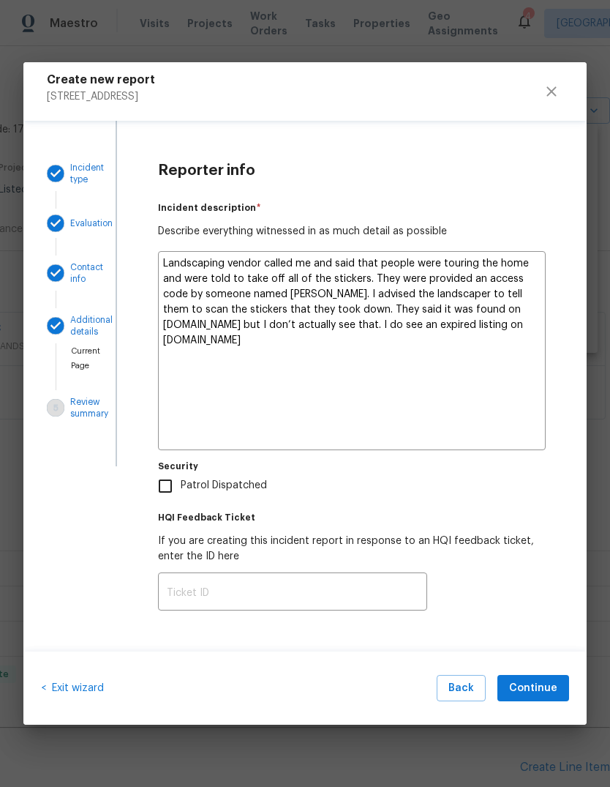
type textarea "Landscaping vendor called me and said that people were touring the home and wer…"
type textarea "x"
type textarea "Landscaping vendor called me and said that people were touring the home and wer…"
type textarea "x"
type textarea "Landscaping vendor called me and said that people were touring the home and wer…"
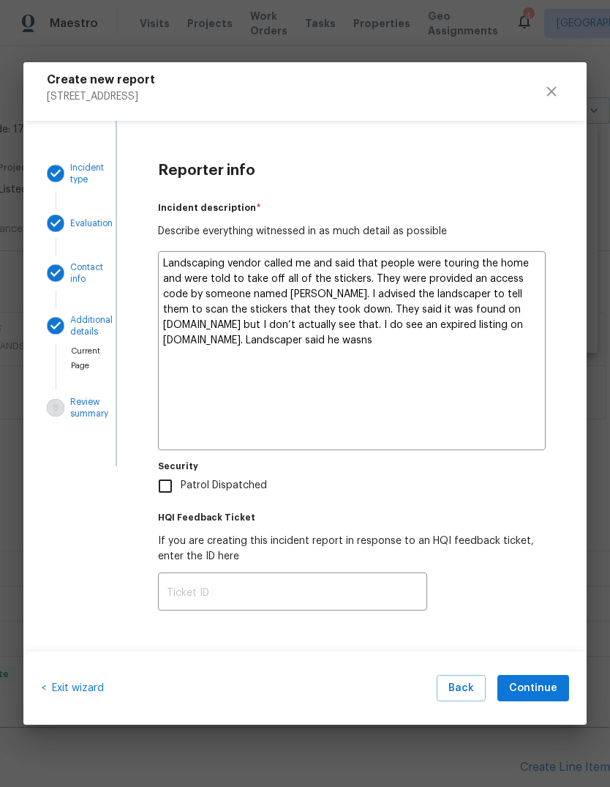
type textarea "x"
type textarea "Landscaping vendor called me and said that people were touring the home and wer…"
type textarea "x"
type textarea "Landscaping vendor called me and said that people were touring the home and wer…"
type textarea "x"
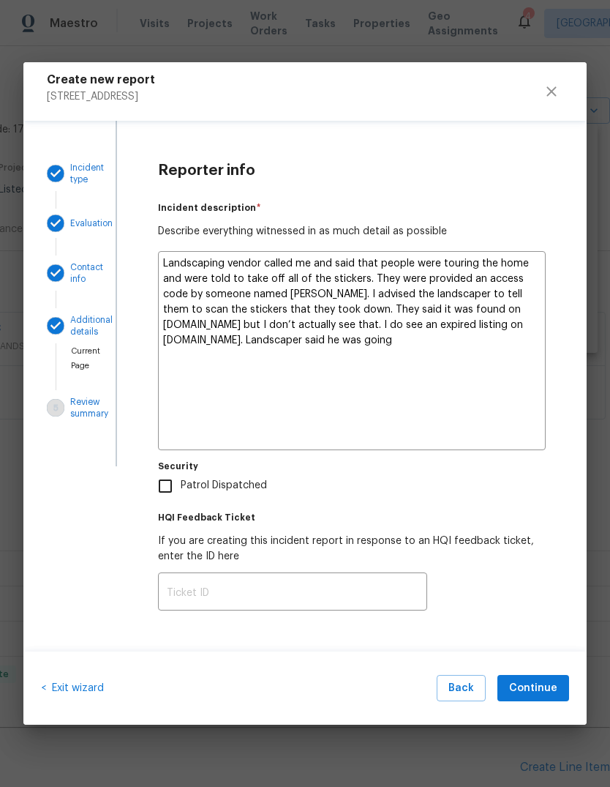
type textarea "Landscaping vendor called me and said that people were touring the home and wer…"
type textarea "x"
type textarea "Landscaping vendor called me and said that people were touring the home and wer…"
type textarea "x"
type textarea "Landscaping vendor called me and said that people were touring the home and wer…"
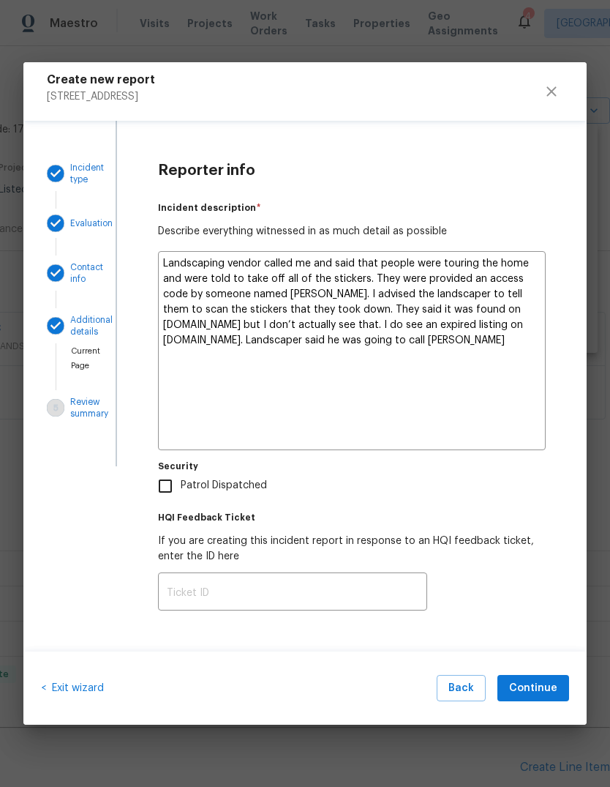
type textarea "x"
type textarea "Landscaping vendor called me and said that people were touring the home and wer…"
type textarea "x"
type textarea "Landscaping vendor called me and said that people were touring the home and wer…"
type textarea "x"
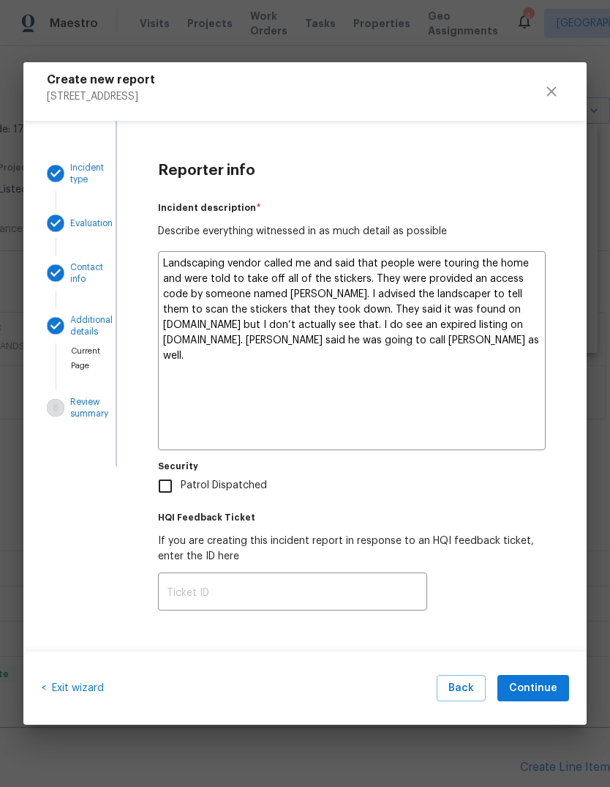
type textarea "Landscaping vendor called me and said that people were touring the home and wer…"
type textarea "x"
click at [370, 340] on textarea "Landscaping vendor called me and said that people were touring the home and wer…" at bounding box center [352, 350] width 388 height 199
type textarea "Landscaping vendor called me and said that people were touring the home and wer…"
type textarea "x"
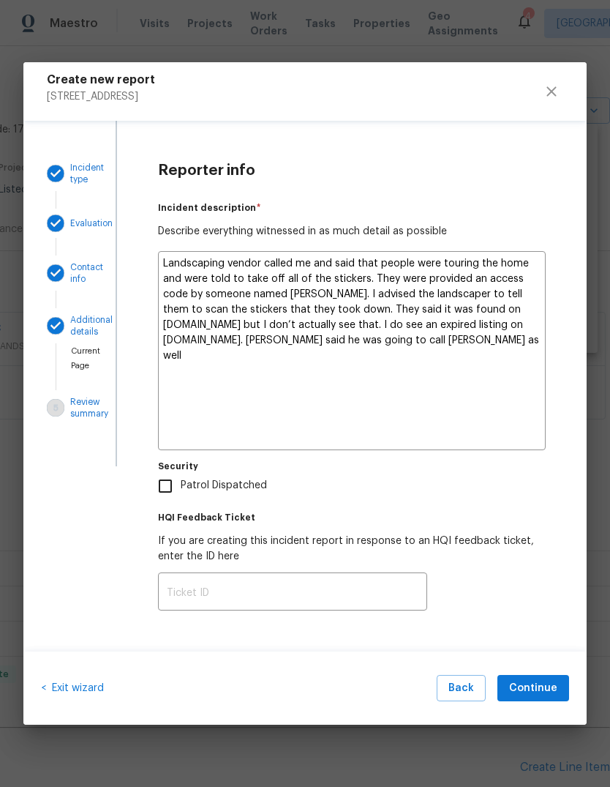
click at [456, 344] on textarea "Landscaping vendor called me and said that people were touring the home and wer…" at bounding box center [352, 350] width 388 height 199
type textarea "Landscaping vendor called me and said that people were touring the home and wer…"
type textarea "x"
type textarea "Landscaping vendor called me and said that people were touring the home and wer…"
type textarea "x"
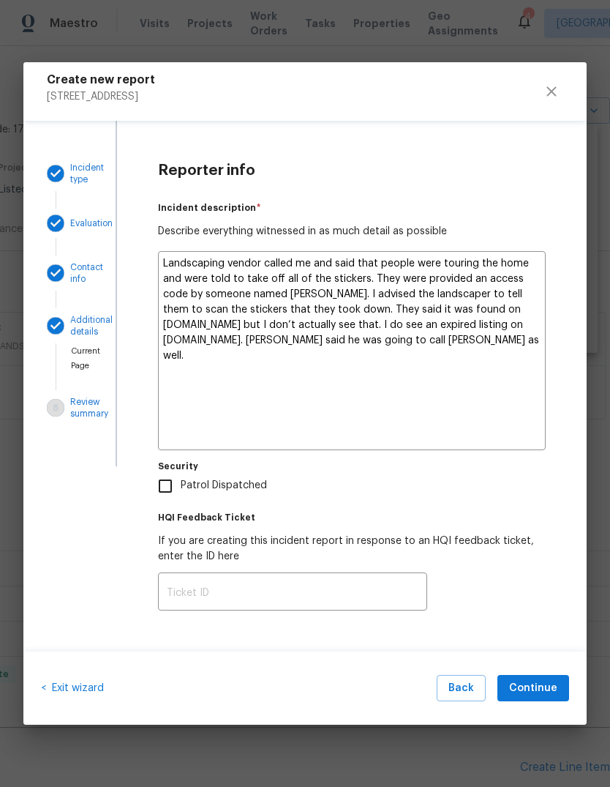
type textarea "Landscaping vendor called me and said that people were touring the home and wer…"
type textarea "x"
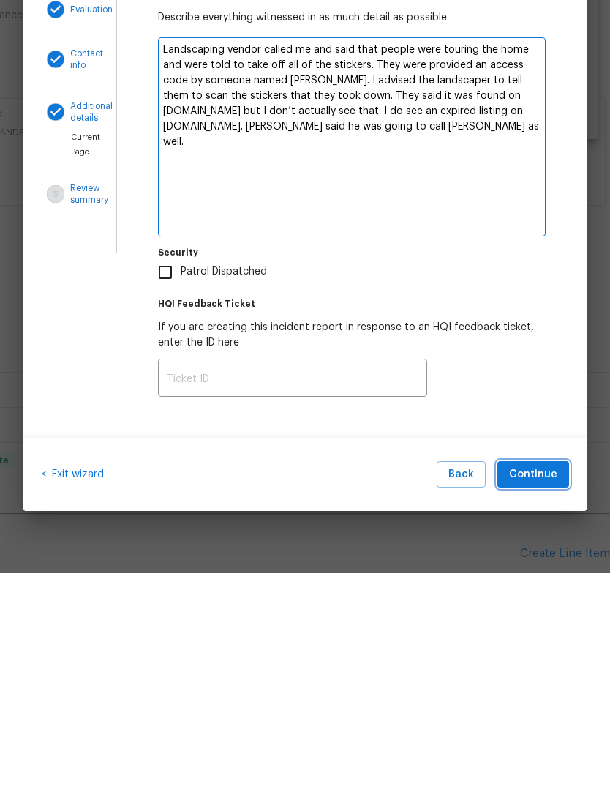
click at [531, 675] on button "Continue" at bounding box center [534, 688] width 72 height 27
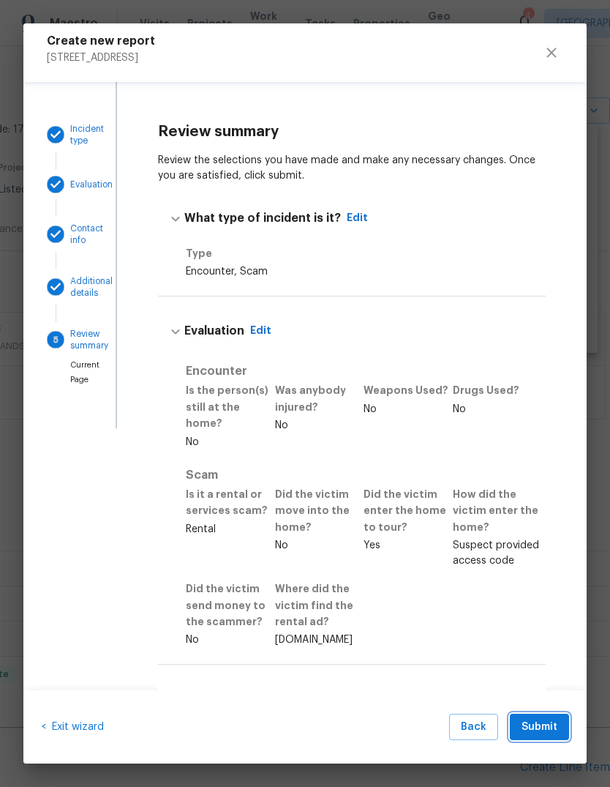
click at [539, 714] on button "Submit" at bounding box center [539, 727] width 59 height 27
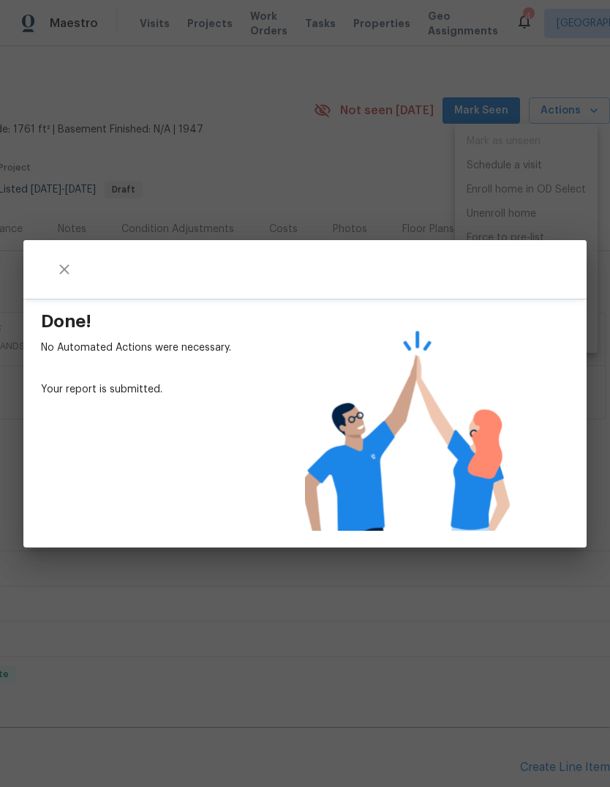
click at [313, 171] on div "Done! No Automated Actions were necessary. Your report is submitted." at bounding box center [305, 393] width 610 height 787
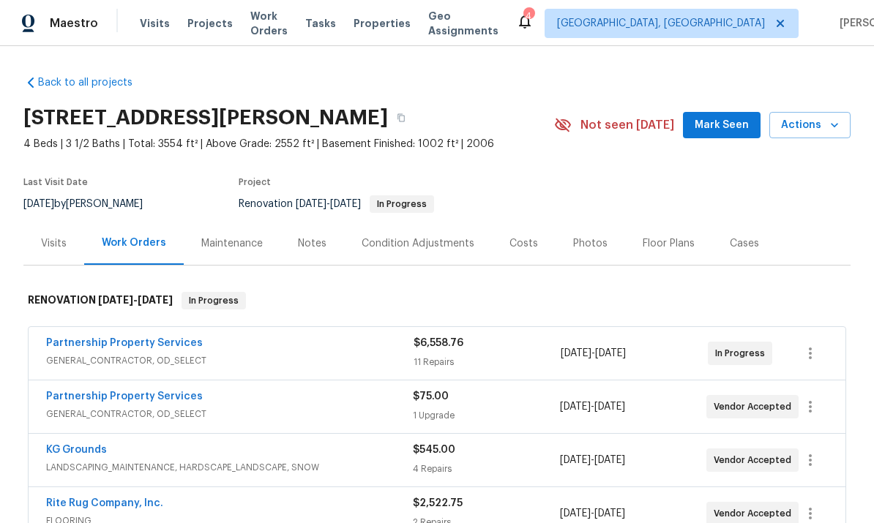
click at [825, 124] on span "Actions" at bounding box center [810, 125] width 58 height 18
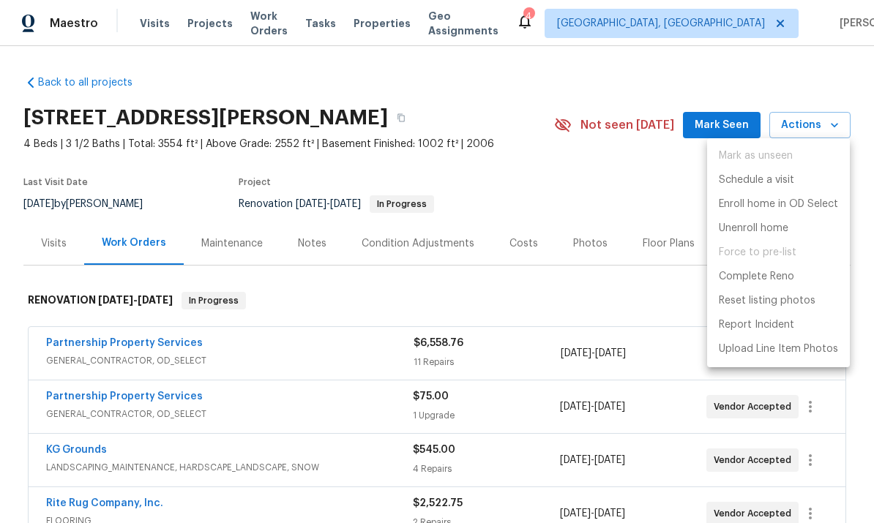
click at [479, 113] on div at bounding box center [437, 261] width 874 height 523
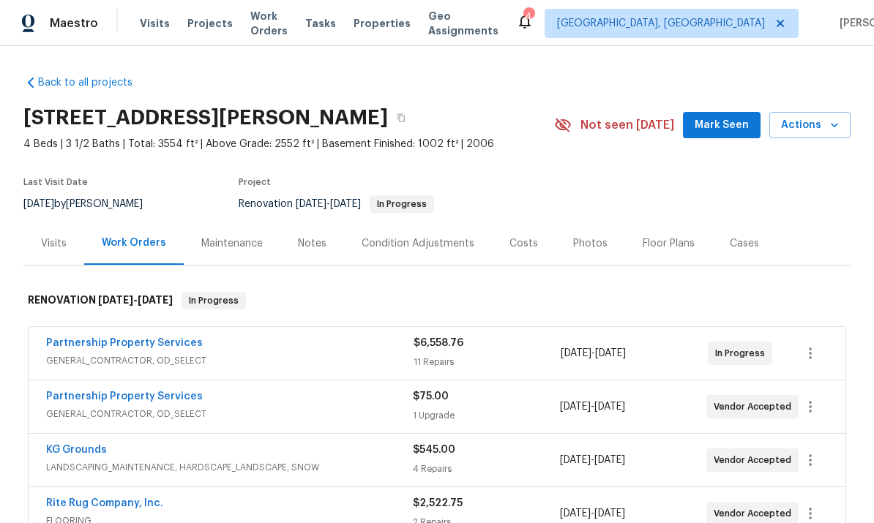
click at [414, 109] on button "button" at bounding box center [401, 118] width 26 height 26
click at [414, 120] on button "button" at bounding box center [401, 118] width 26 height 26
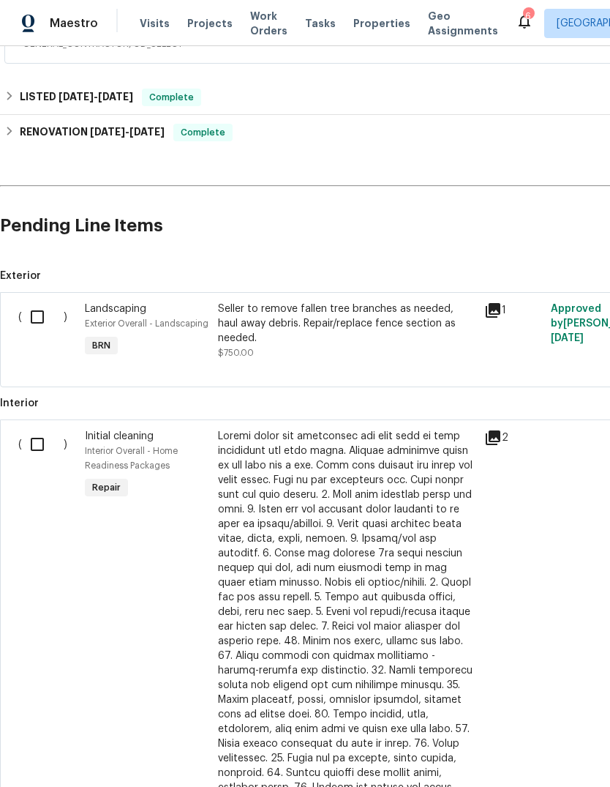
scroll to position [332, 0]
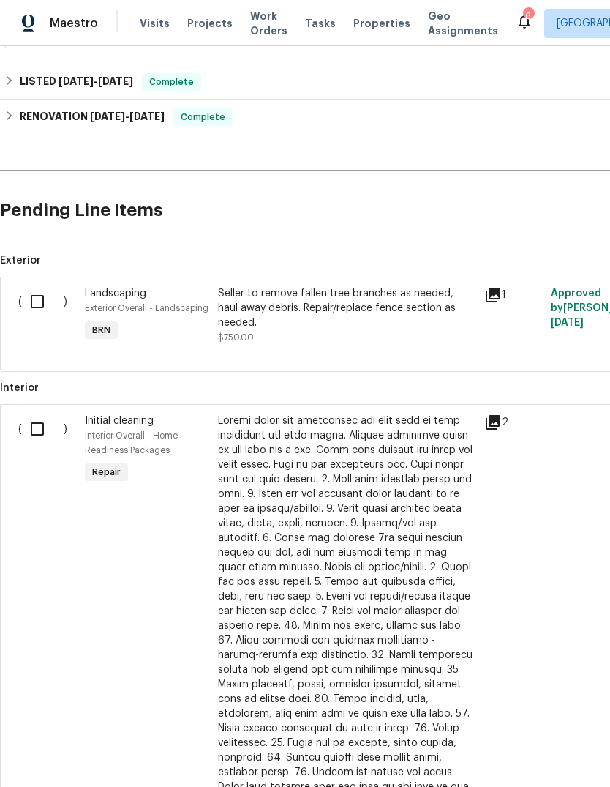
click at [43, 433] on input "checkbox" at bounding box center [43, 428] width 42 height 31
checkbox input "true"
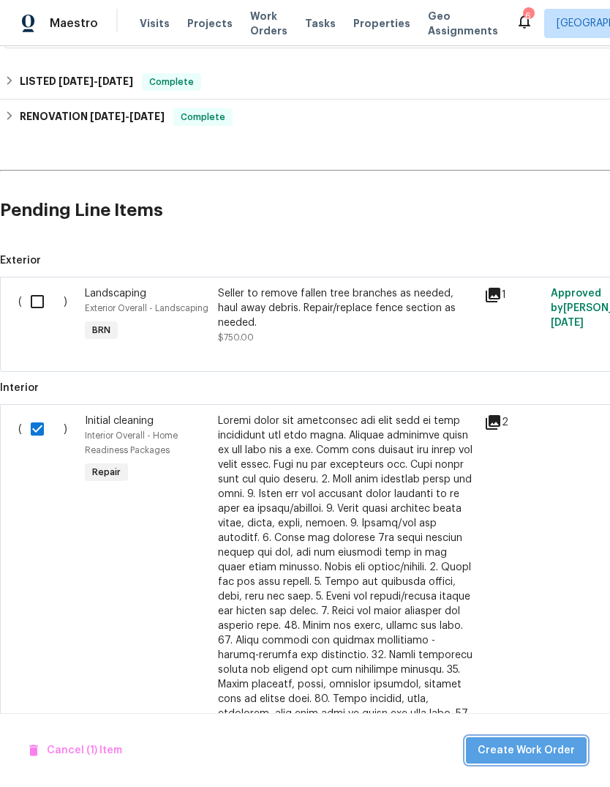
click at [548, 743] on span "Create Work Order" at bounding box center [526, 750] width 97 height 18
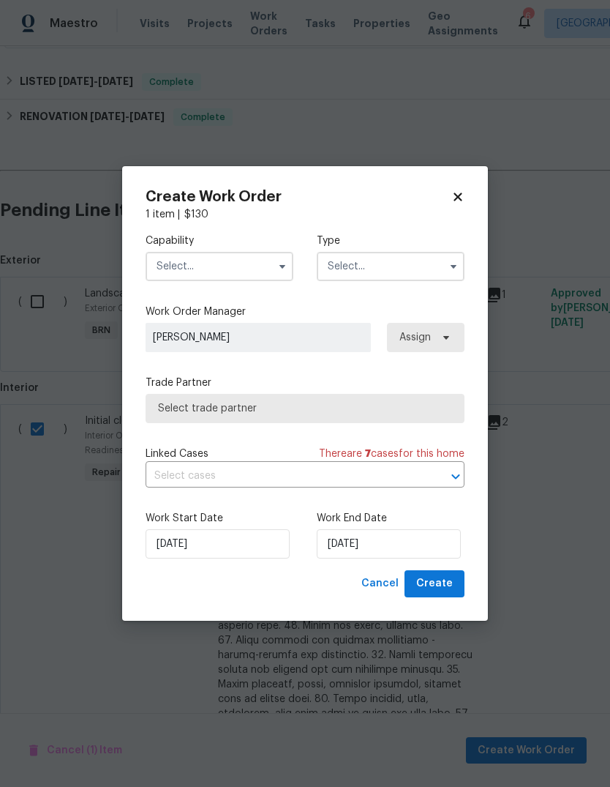
click at [333, 403] on span "Select trade partner" at bounding box center [305, 408] width 294 height 15
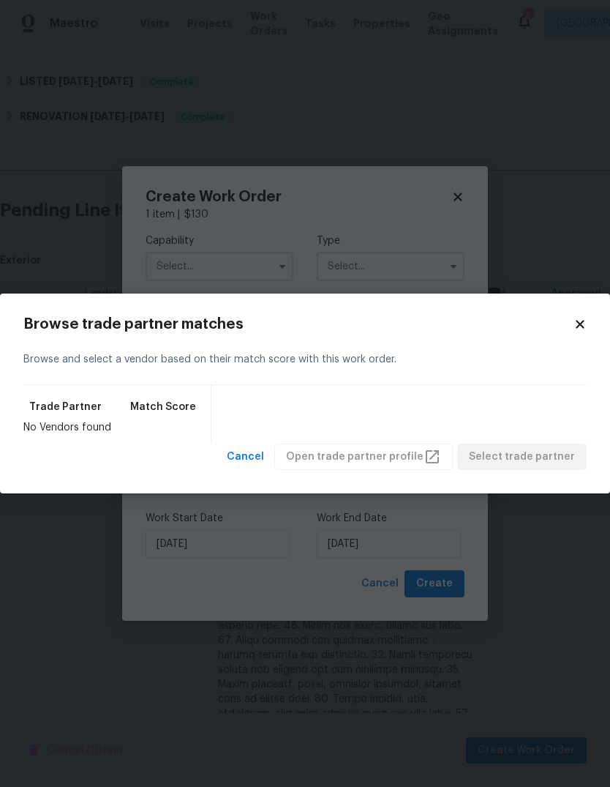
click at [566, 334] on div "Browse trade partner matches Browse and select a vendor based on their match sc…" at bounding box center [304, 394] width 563 height 154
click at [578, 324] on icon at bounding box center [580, 324] width 13 height 13
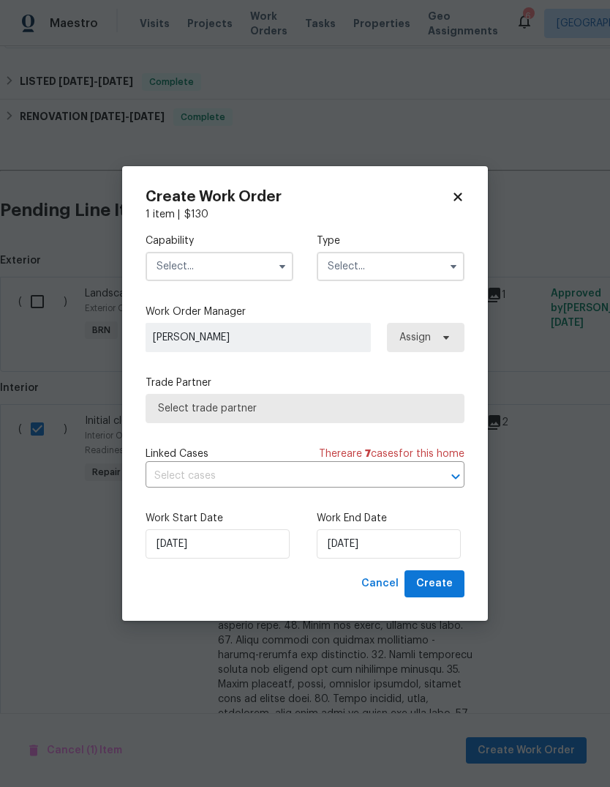
click at [247, 252] on input "text" at bounding box center [220, 266] width 148 height 29
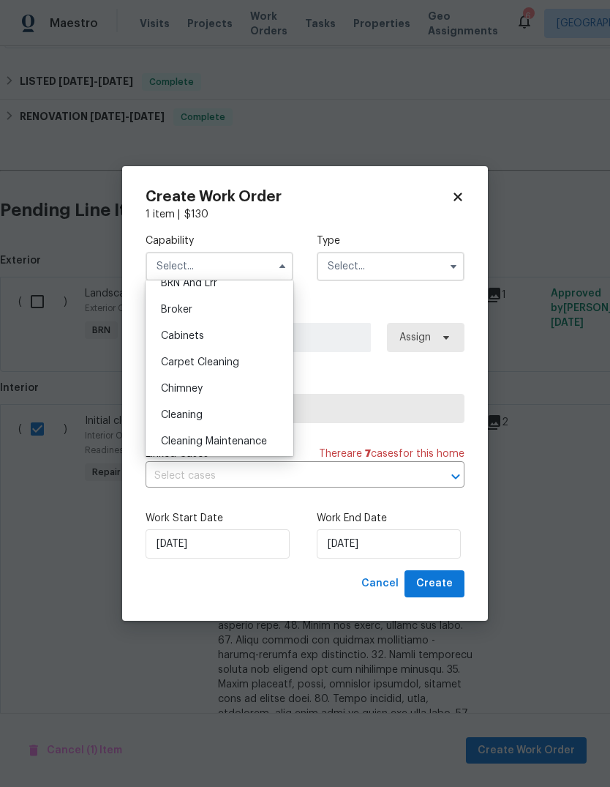
scroll to position [108, 0]
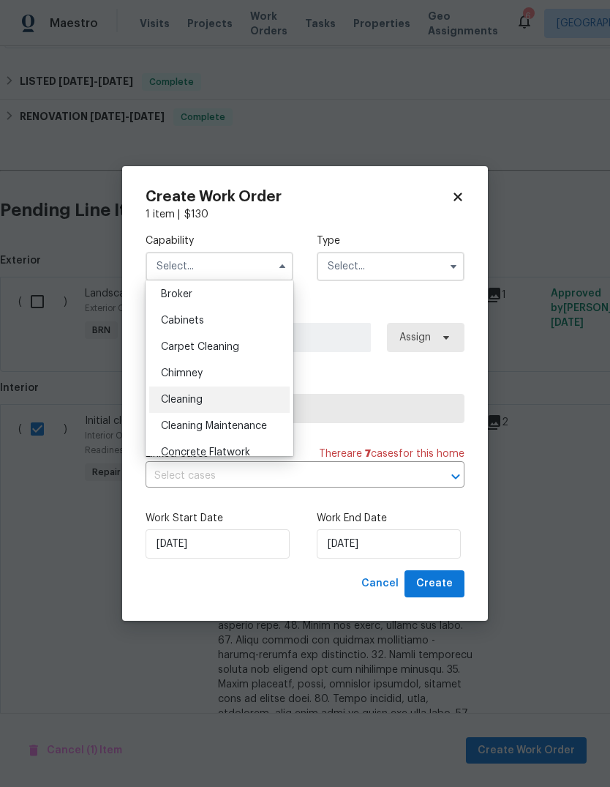
click at [233, 408] on div "Cleaning" at bounding box center [219, 399] width 141 height 26
type input "Cleaning"
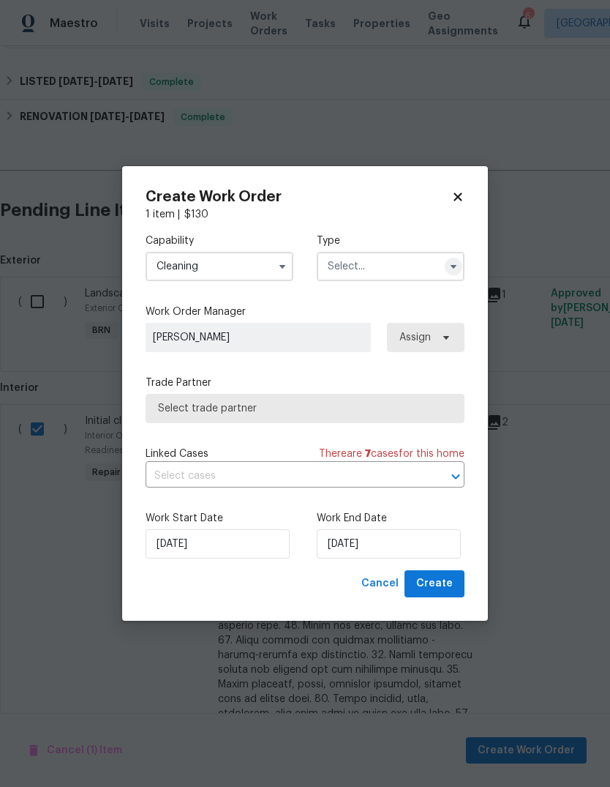
click at [449, 264] on icon "button" at bounding box center [454, 267] width 12 height 12
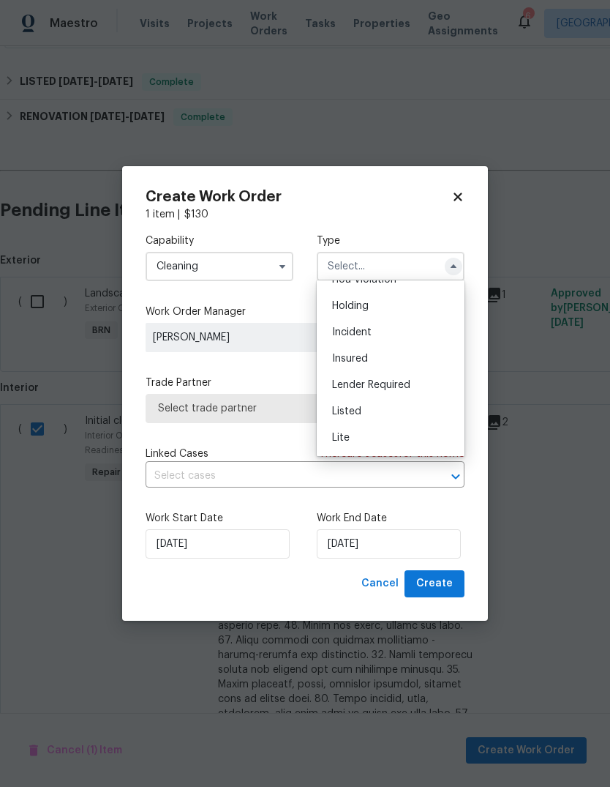
scroll to position [47, 0]
click at [367, 332] on span "Incident" at bounding box center [352, 329] width 40 height 10
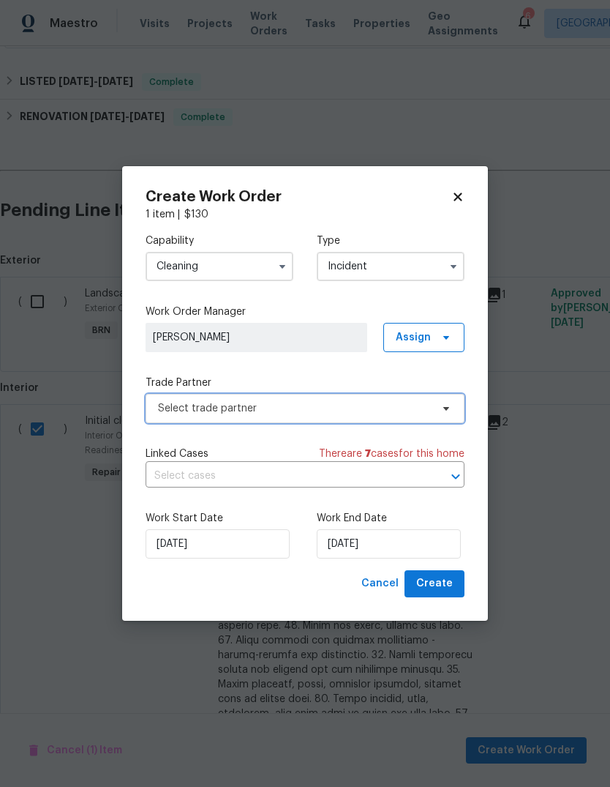
click at [443, 409] on icon at bounding box center [447, 408] width 12 height 12
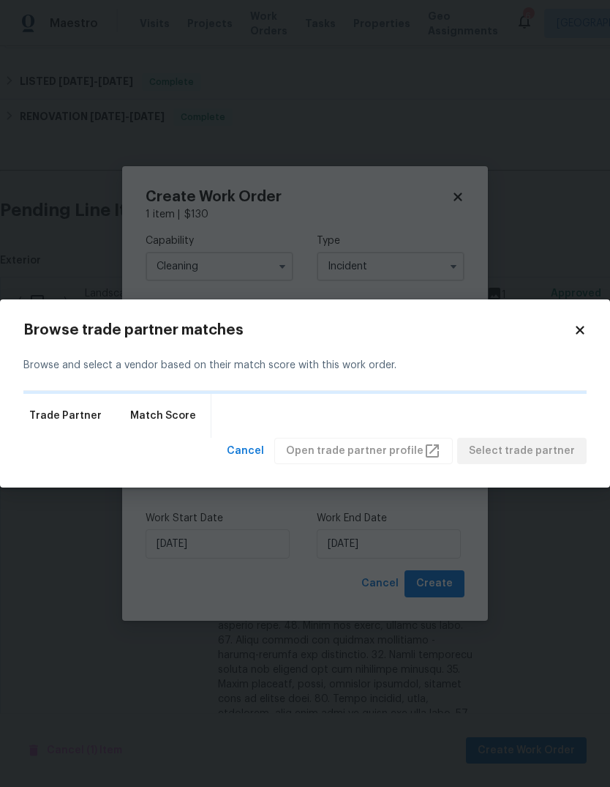
click at [583, 324] on icon at bounding box center [580, 329] width 13 height 13
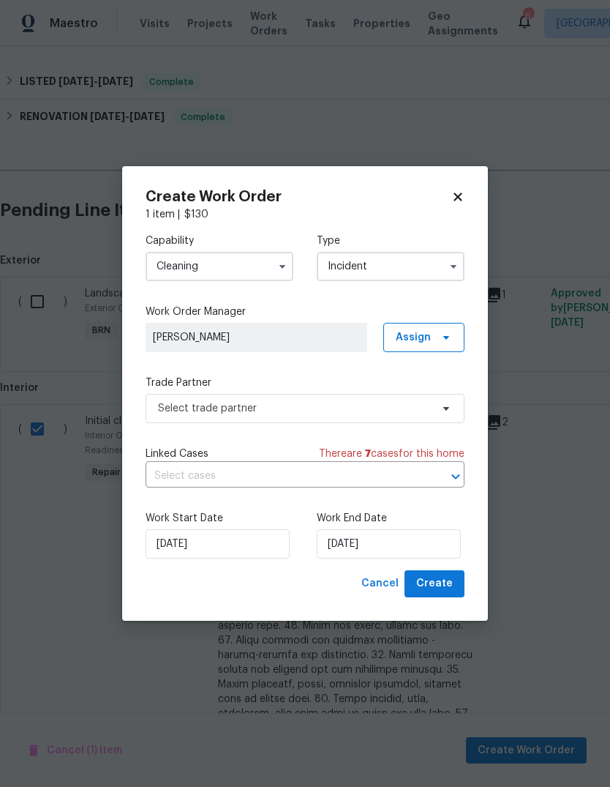
click at [412, 268] on input "Incident" at bounding box center [391, 266] width 148 height 29
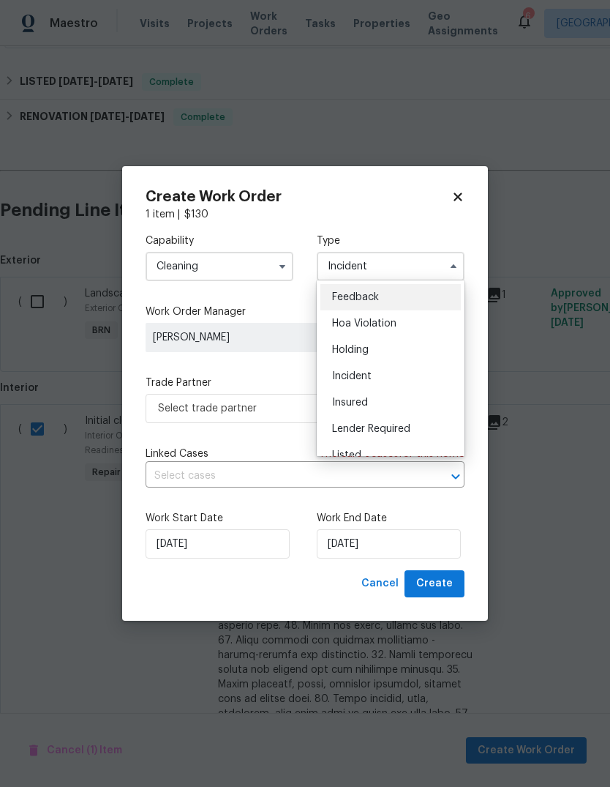
click at [273, 364] on div "Capability Cleaning Type Incident Feedback Hoa Violation Holding Incident Insur…" at bounding box center [305, 396] width 319 height 348
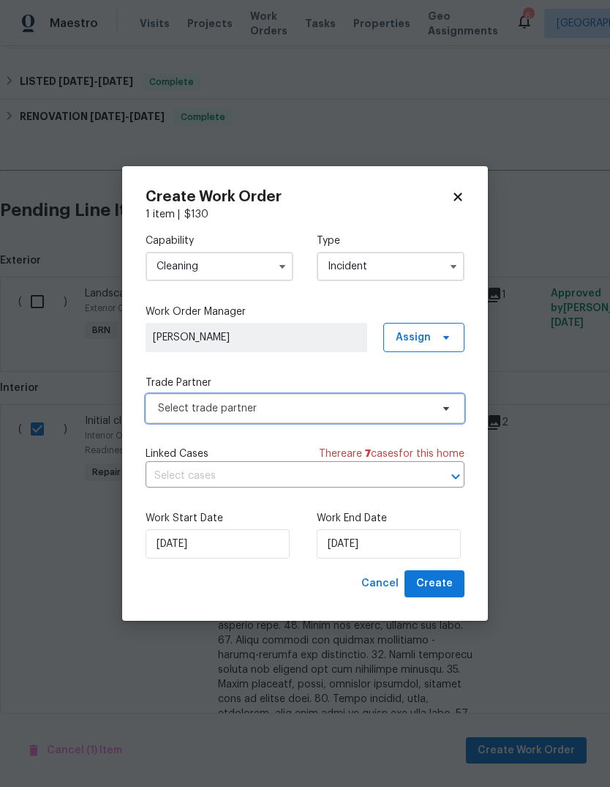
click at [315, 405] on span "Select trade partner" at bounding box center [294, 408] width 273 height 15
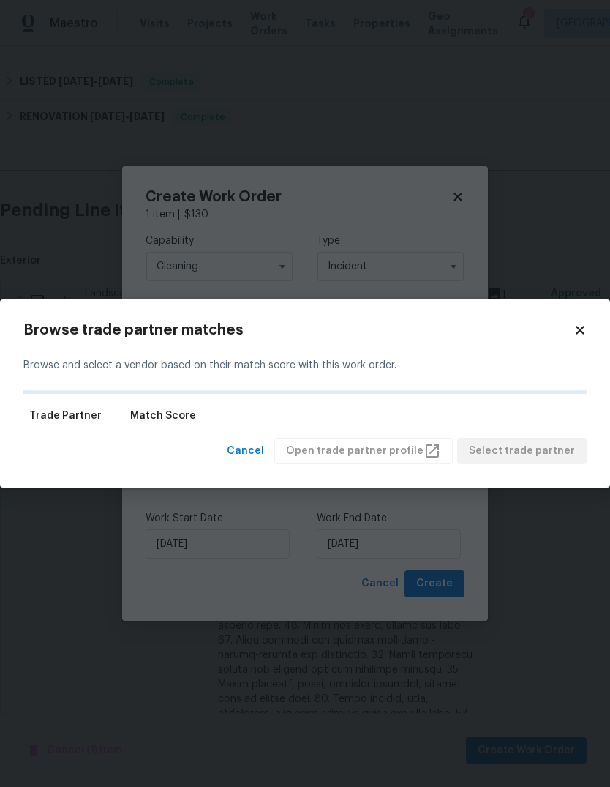
click at [583, 320] on div "Browse trade partner matches Browse and select a vendor based on their match sc…" at bounding box center [305, 393] width 610 height 189
click at [584, 315] on div "Browse trade partner matches Browse and select a vendor based on their match sc…" at bounding box center [305, 393] width 610 height 189
click at [574, 334] on icon at bounding box center [580, 329] width 13 height 13
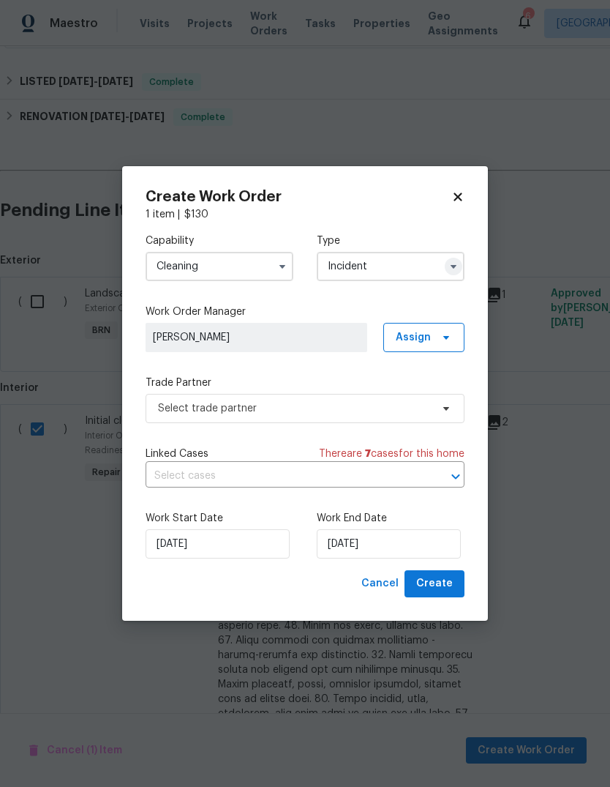
click at [454, 265] on icon "button" at bounding box center [454, 267] width 6 height 4
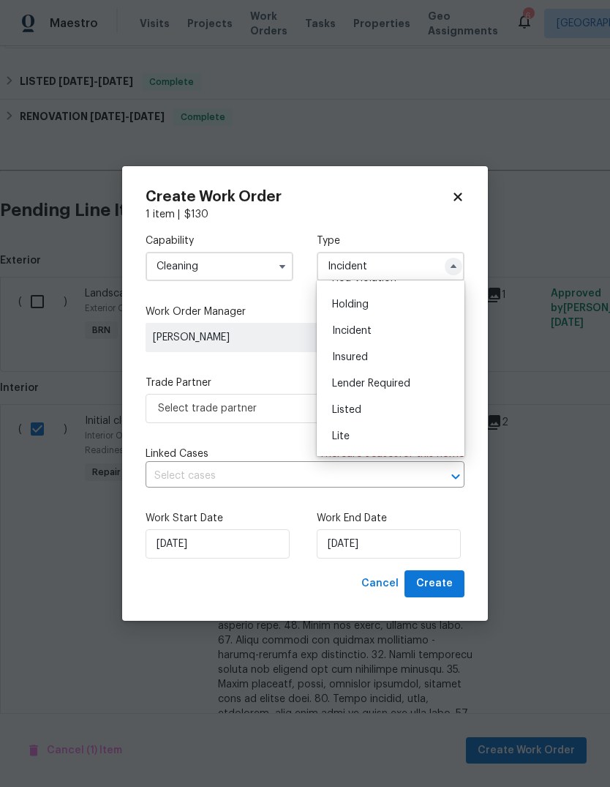
scroll to position [48, 0]
click at [397, 401] on div "Listed" at bounding box center [391, 407] width 141 height 26
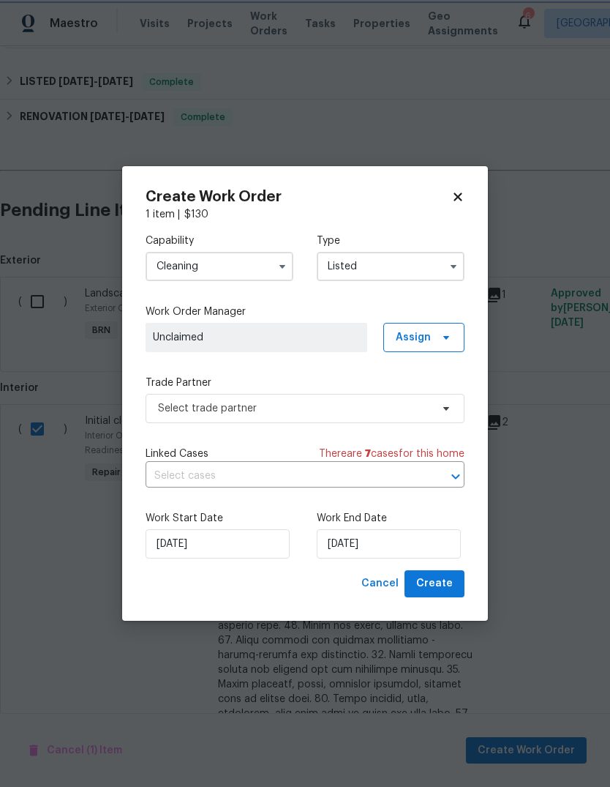
scroll to position [0, 0]
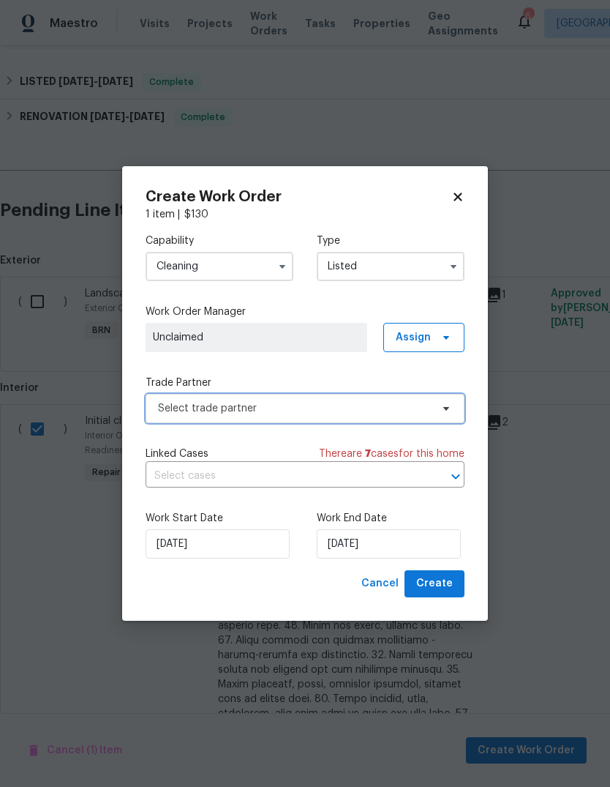
click at [443, 405] on icon at bounding box center [447, 408] width 12 height 12
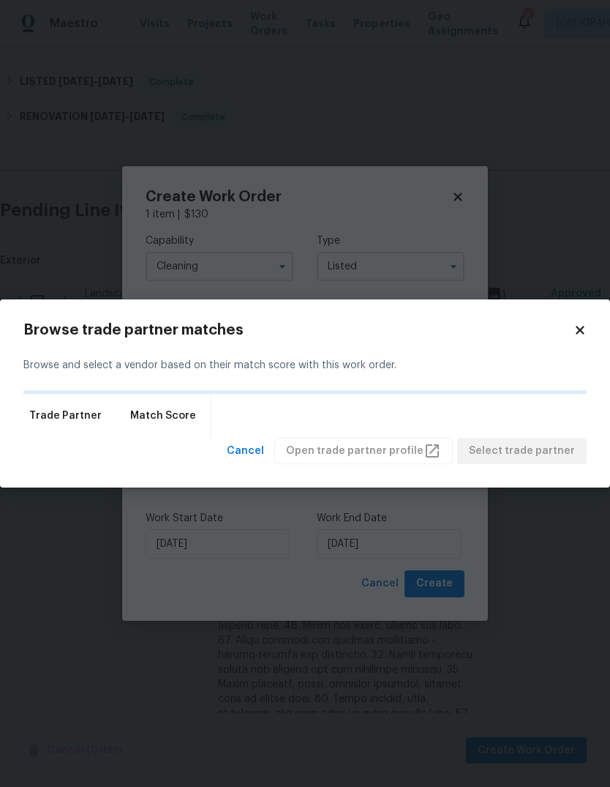
click at [578, 336] on icon at bounding box center [580, 329] width 13 height 13
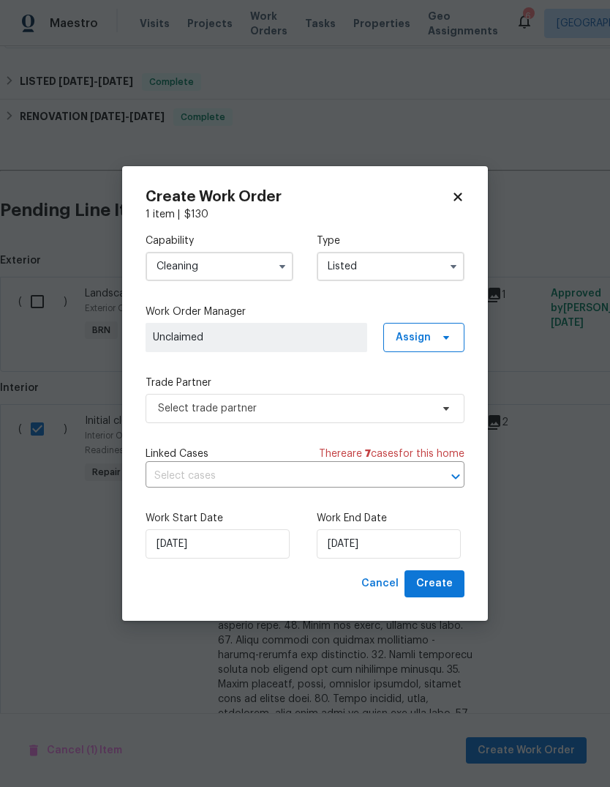
click at [337, 335] on span "Unclaimed" at bounding box center [256, 337] width 207 height 15
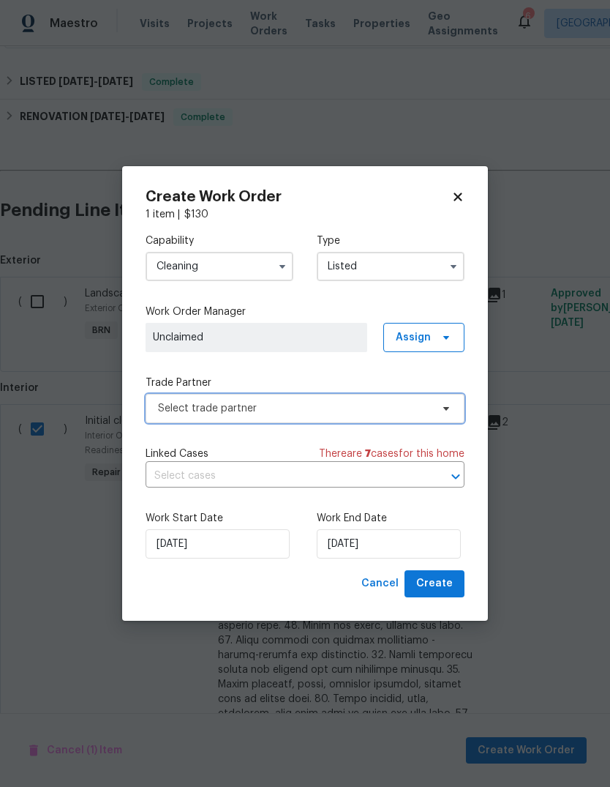
click at [396, 403] on span "Select trade partner" at bounding box center [294, 408] width 273 height 15
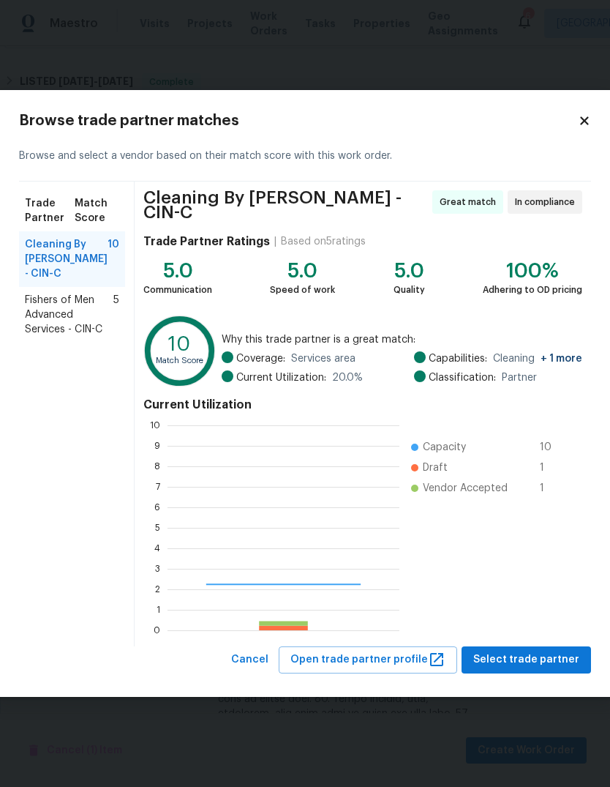
scroll to position [205, 232]
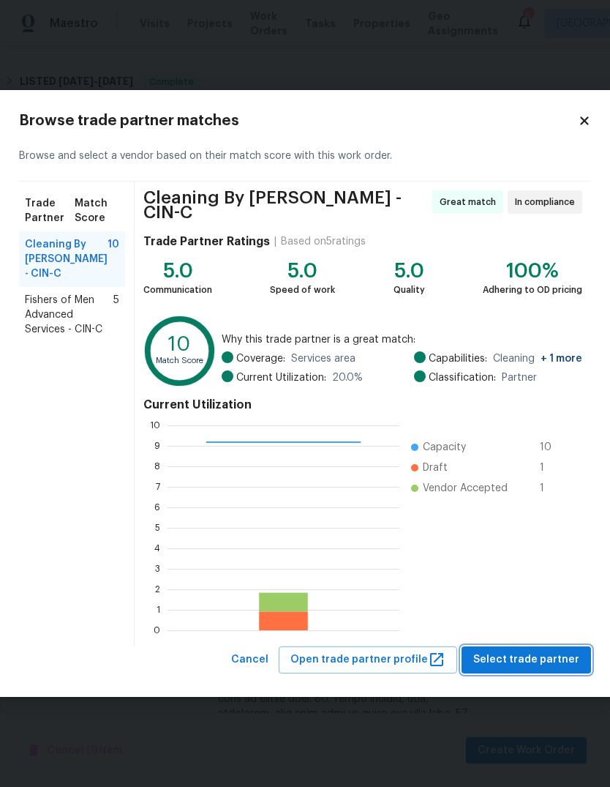
click at [531, 656] on span "Select trade partner" at bounding box center [526, 660] width 106 height 18
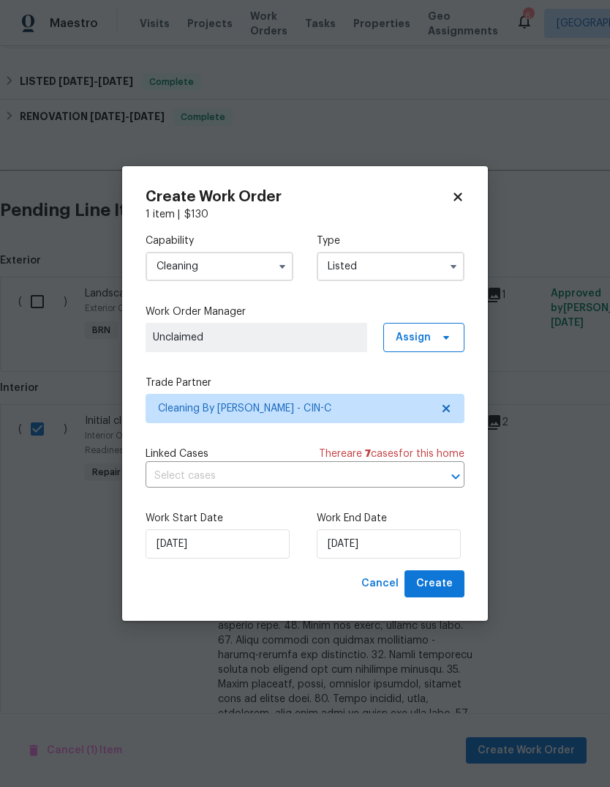
click at [455, 278] on input "Listed" at bounding box center [391, 266] width 148 height 29
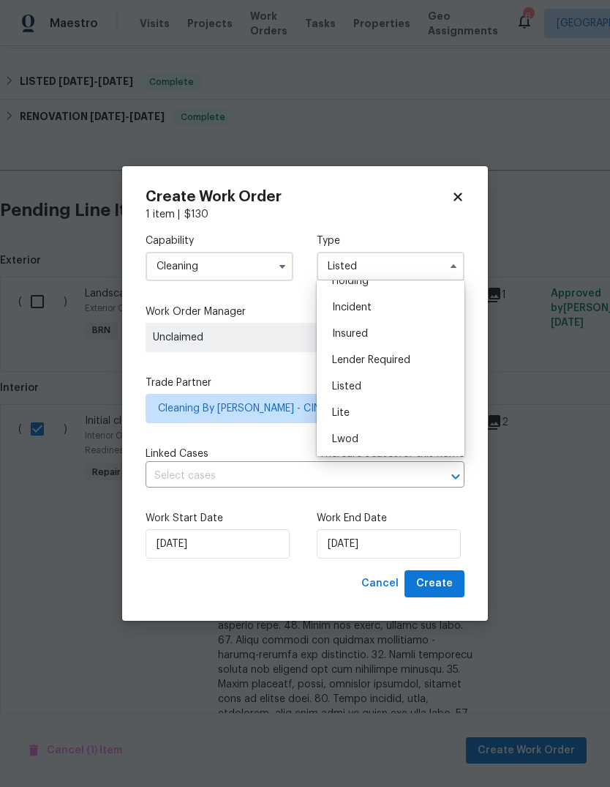
scroll to position [67, 0]
click at [445, 308] on div "Incident" at bounding box center [391, 309] width 141 height 26
type input "Incident"
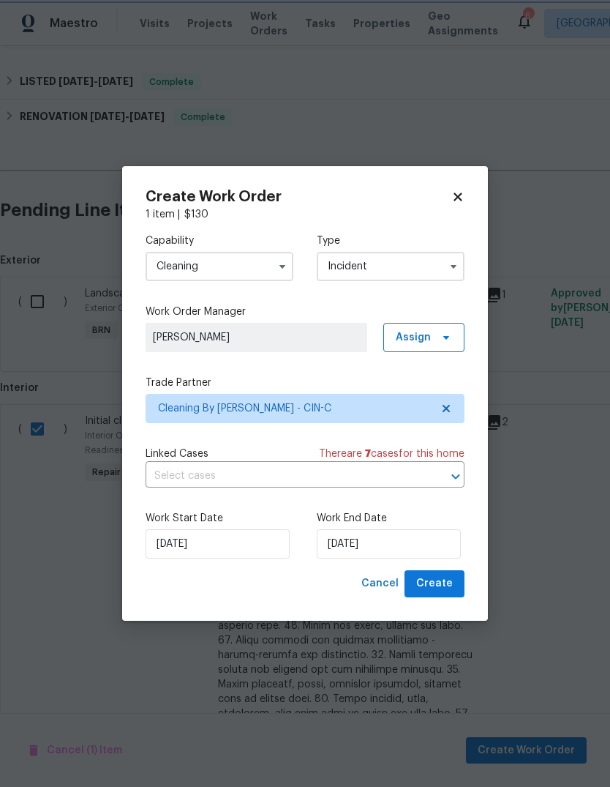
scroll to position [0, 0]
click at [413, 549] on input "9/5/2025" at bounding box center [389, 543] width 144 height 29
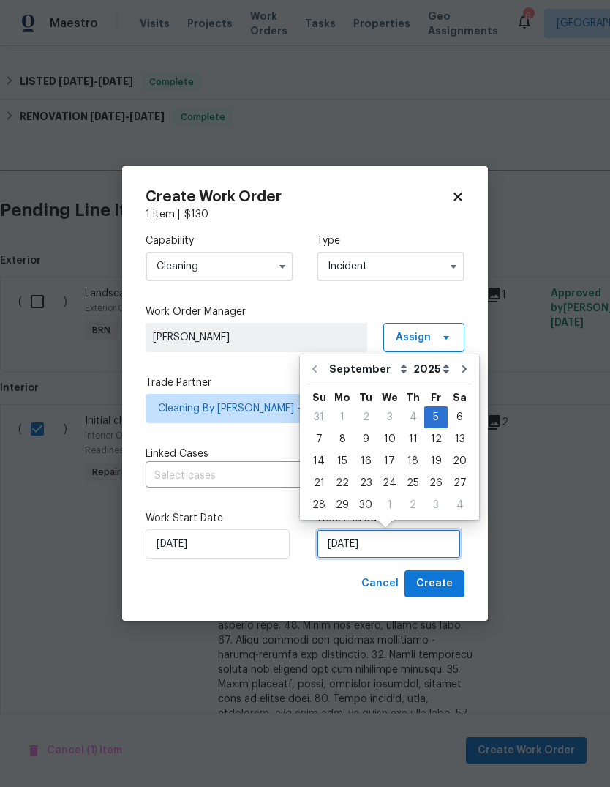
scroll to position [11, 0]
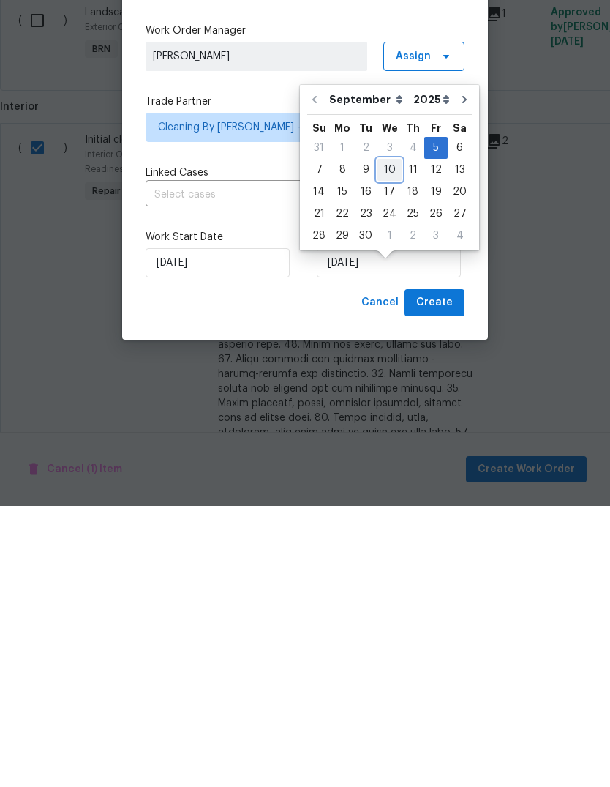
click at [392, 441] on div "10" at bounding box center [390, 451] width 24 height 20
type input "9/10/2025"
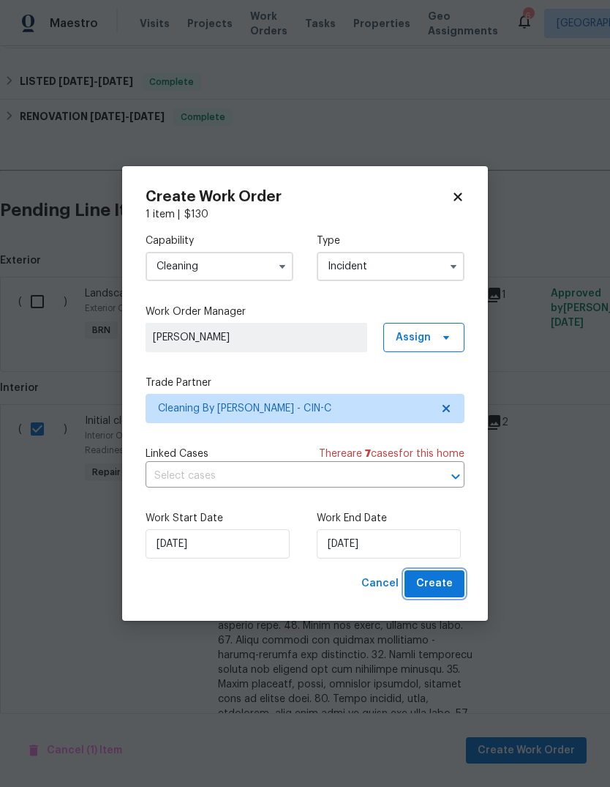
click at [430, 588] on span "Create" at bounding box center [434, 583] width 37 height 18
checkbox input "false"
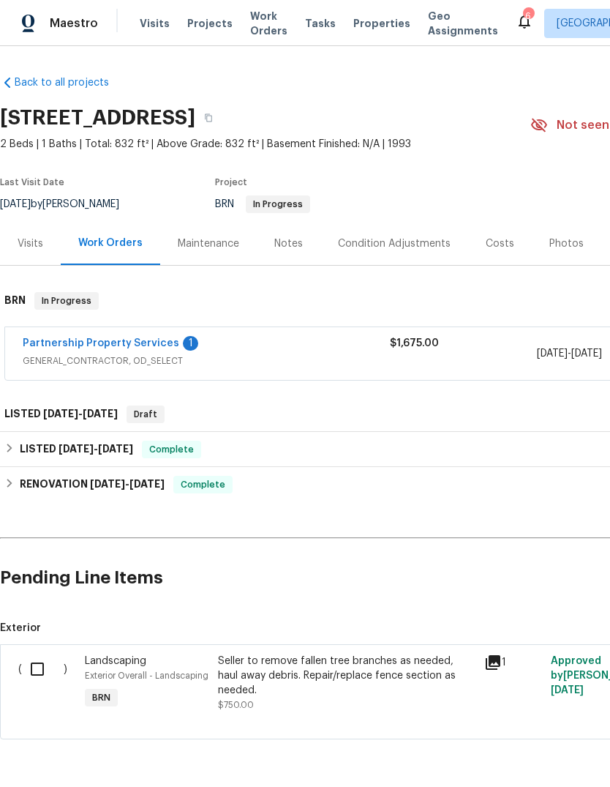
scroll to position [0, 0]
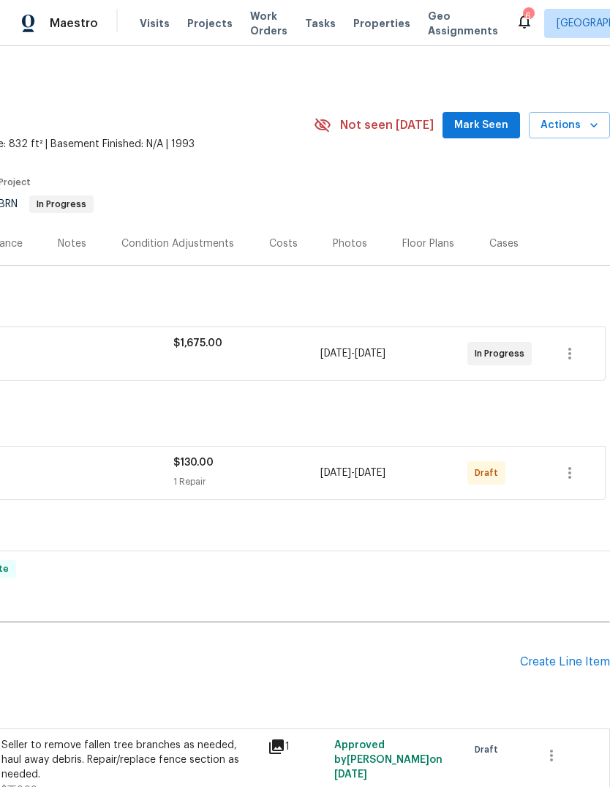
scroll to position [0, 217]
click at [572, 472] on icon "button" at bounding box center [570, 473] width 18 height 18
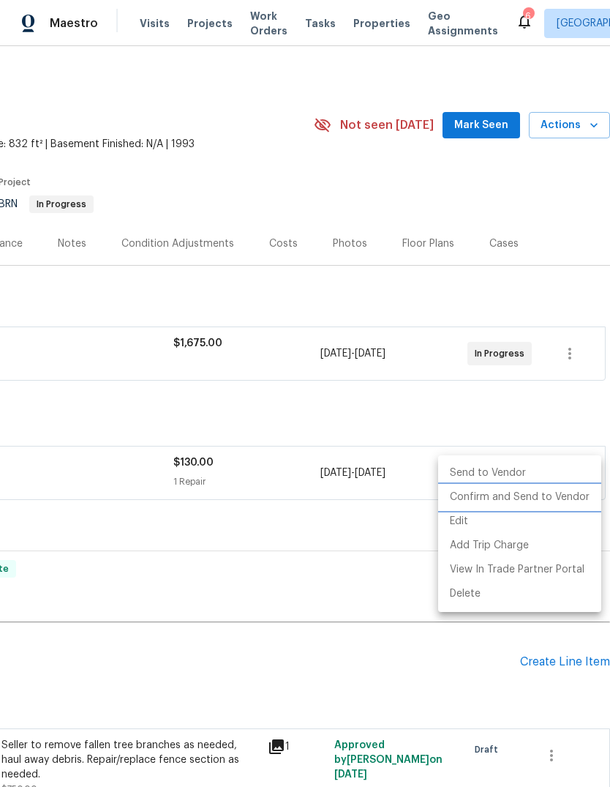
click at [556, 502] on li "Confirm and Send to Vendor" at bounding box center [519, 497] width 163 height 24
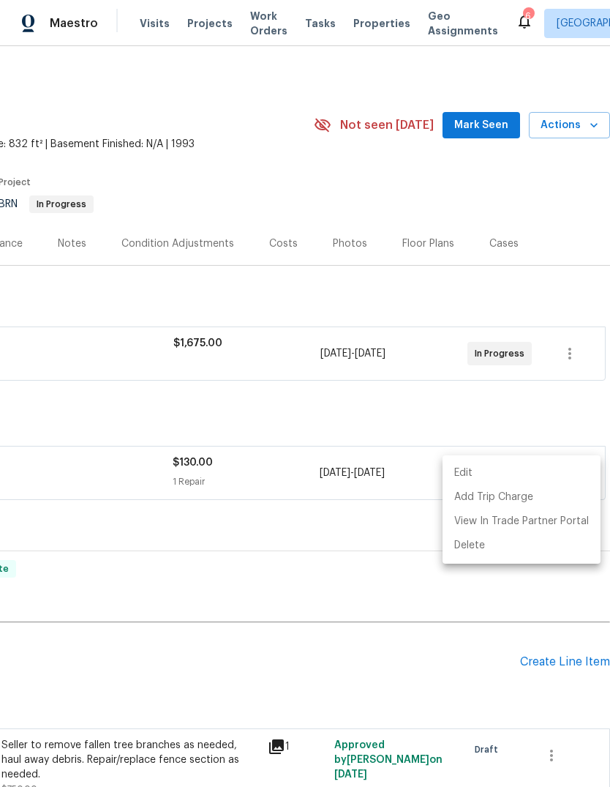
click at [310, 634] on div at bounding box center [305, 393] width 610 height 787
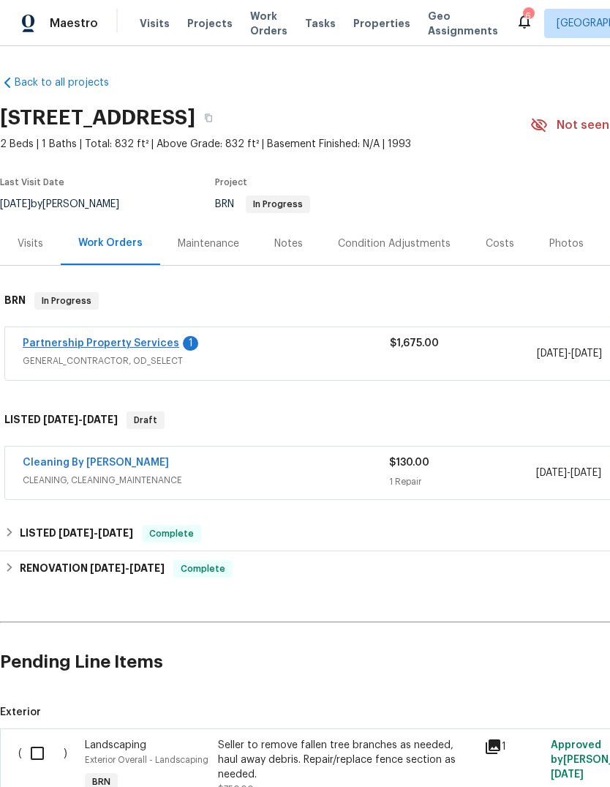
click at [126, 342] on link "Partnership Property Services" at bounding box center [101, 343] width 157 height 10
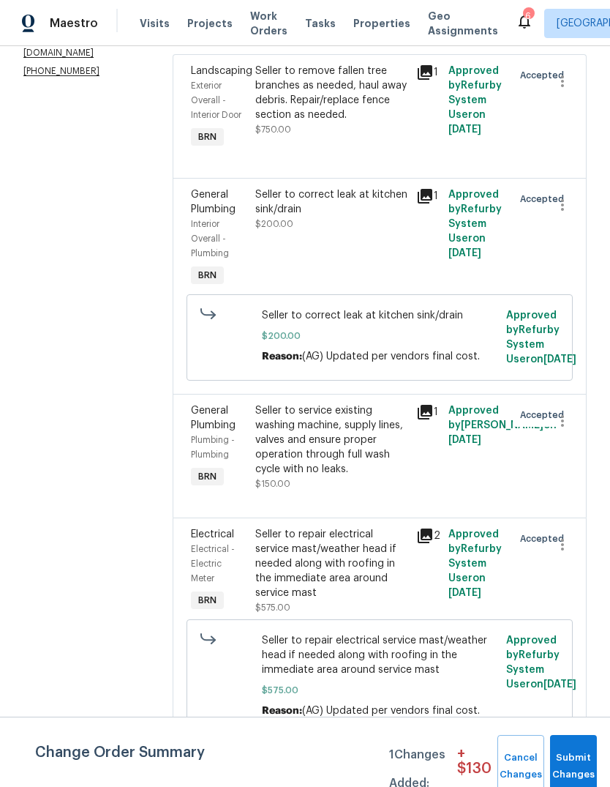
scroll to position [309, 0]
click at [583, 744] on button "Submit Changes" at bounding box center [573, 766] width 47 height 63
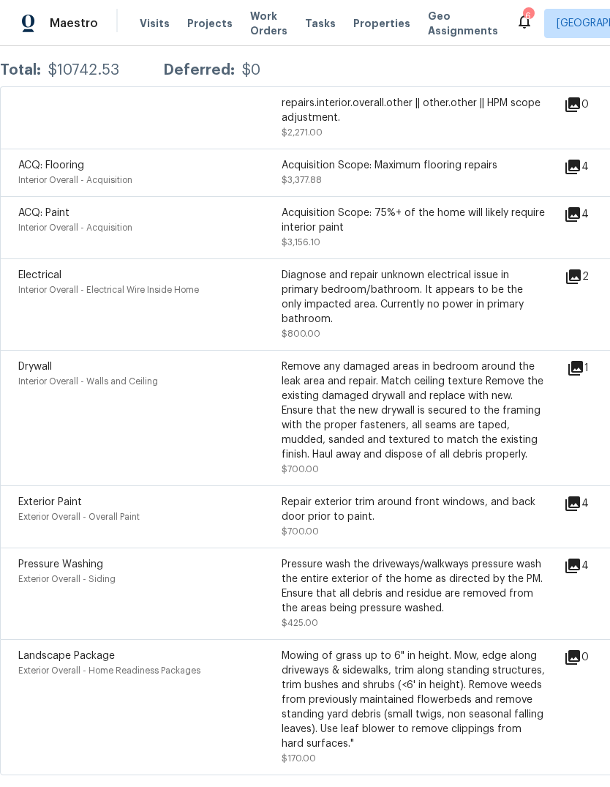
scroll to position [285, 0]
